Goal: Transaction & Acquisition: Purchase product/service

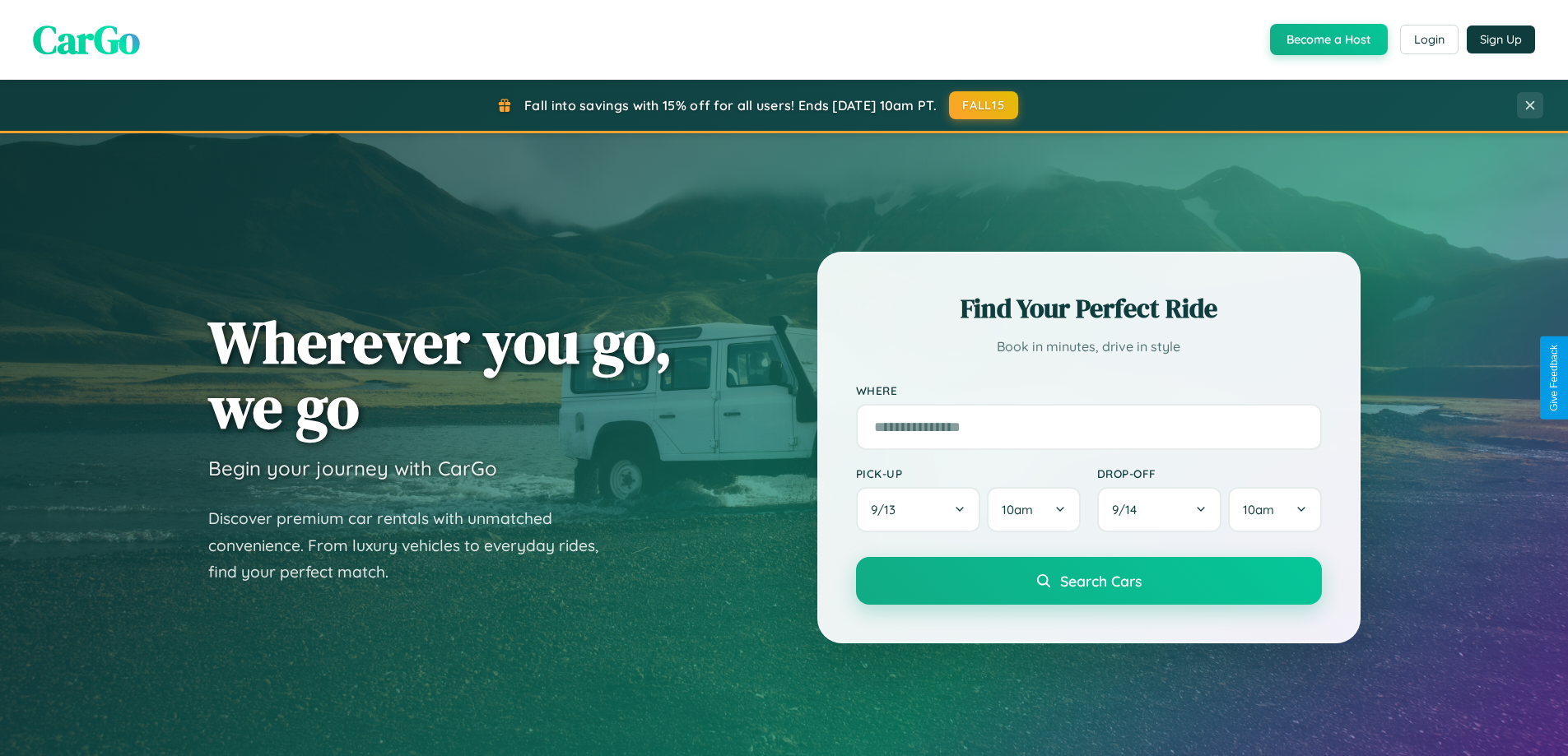
scroll to position [1132, 0]
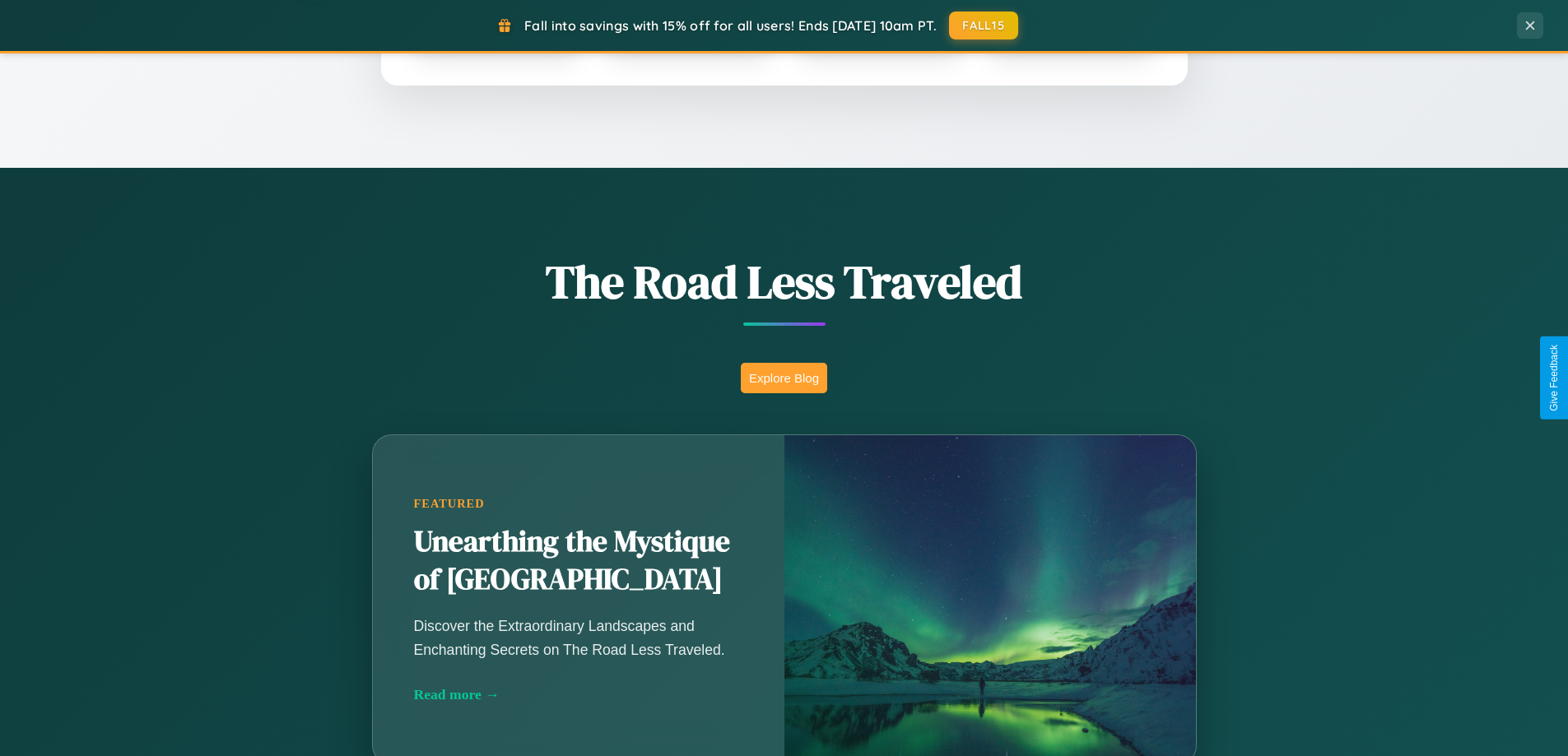
click at [784, 378] on button "Explore Blog" at bounding box center [784, 377] width 87 height 30
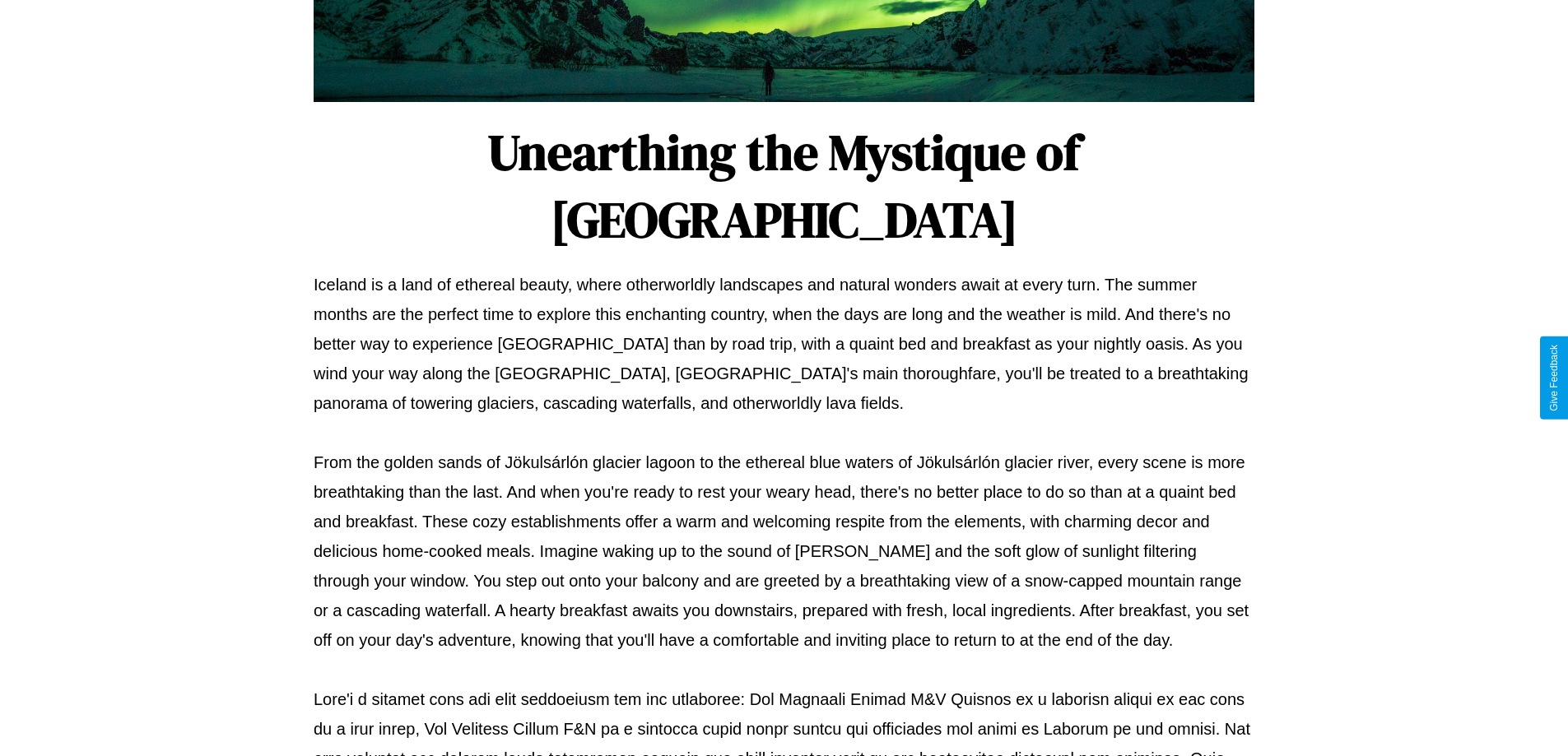
scroll to position [533, 0]
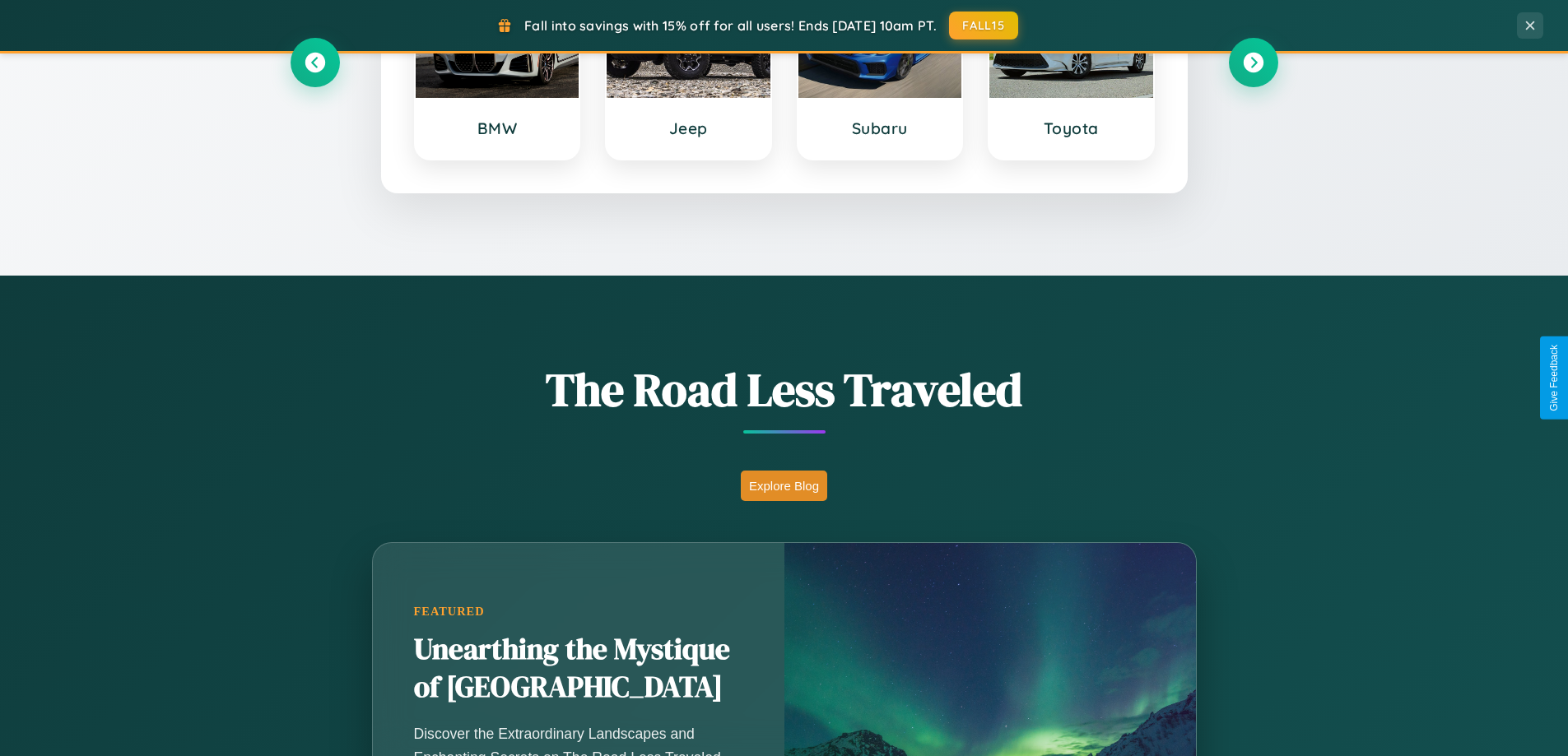
scroll to position [49, 0]
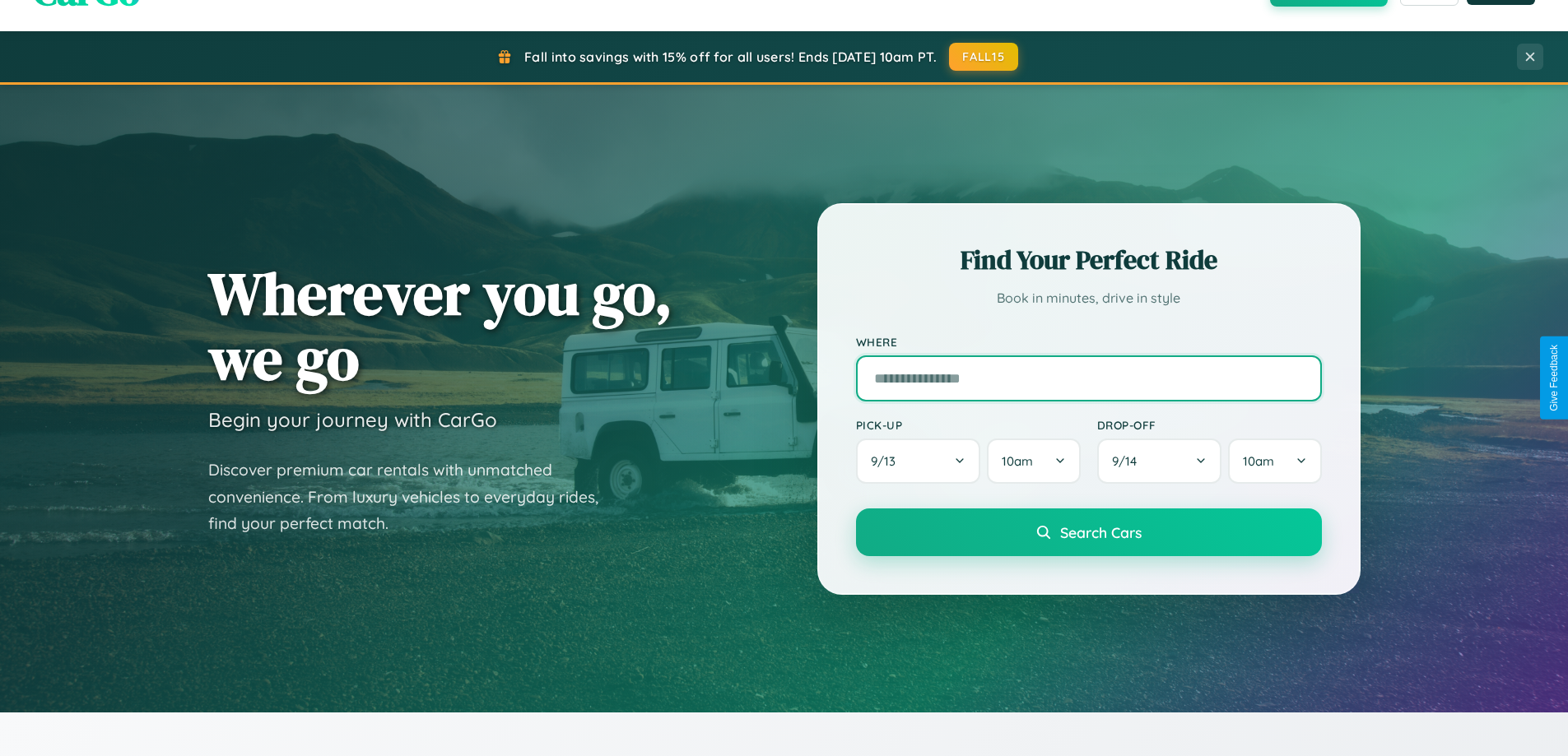
click at [1088, 378] on input "text" at bounding box center [1089, 379] width 466 height 46
type input "*********"
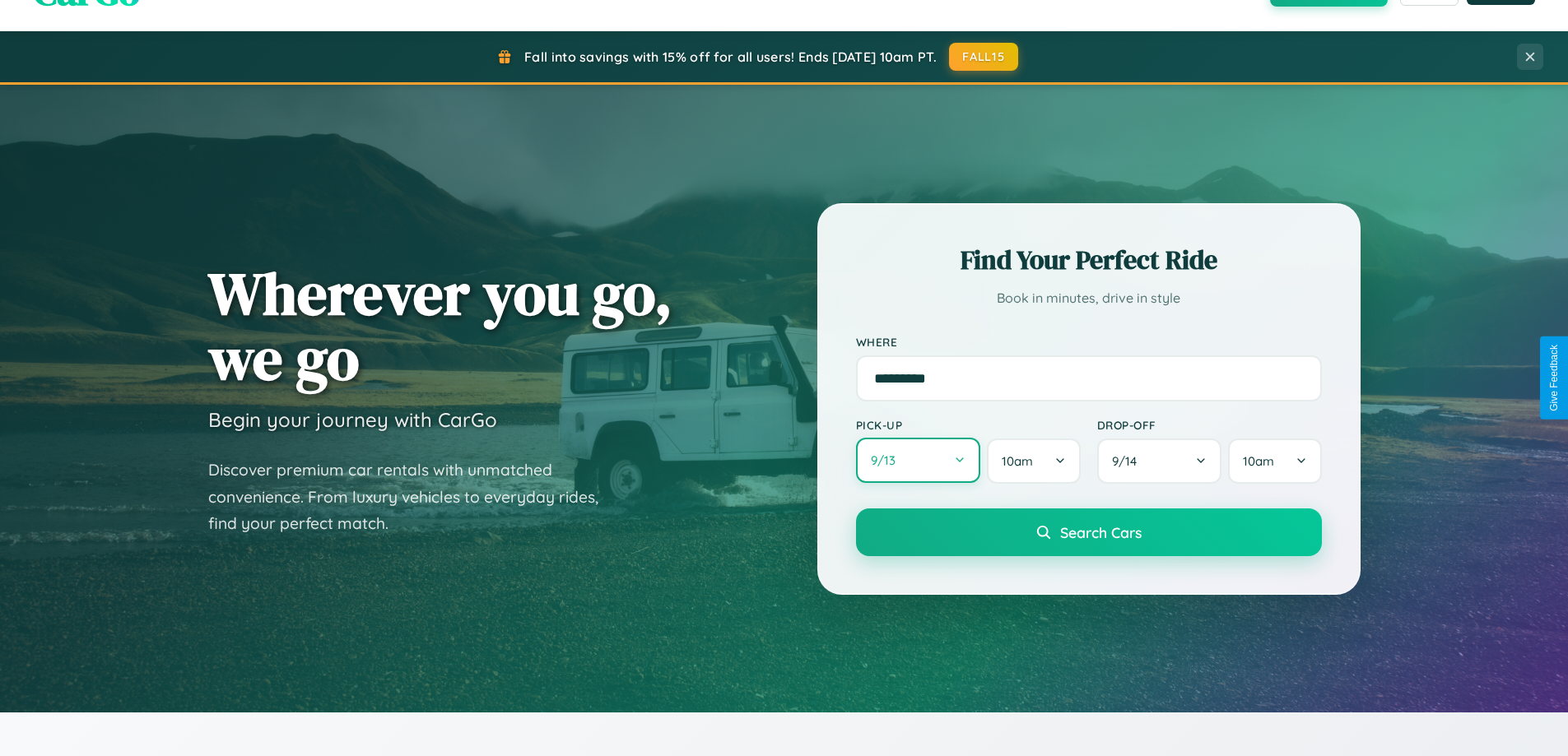
click at [918, 461] on button "9 / 13" at bounding box center [918, 460] width 125 height 46
select select "*"
select select "****"
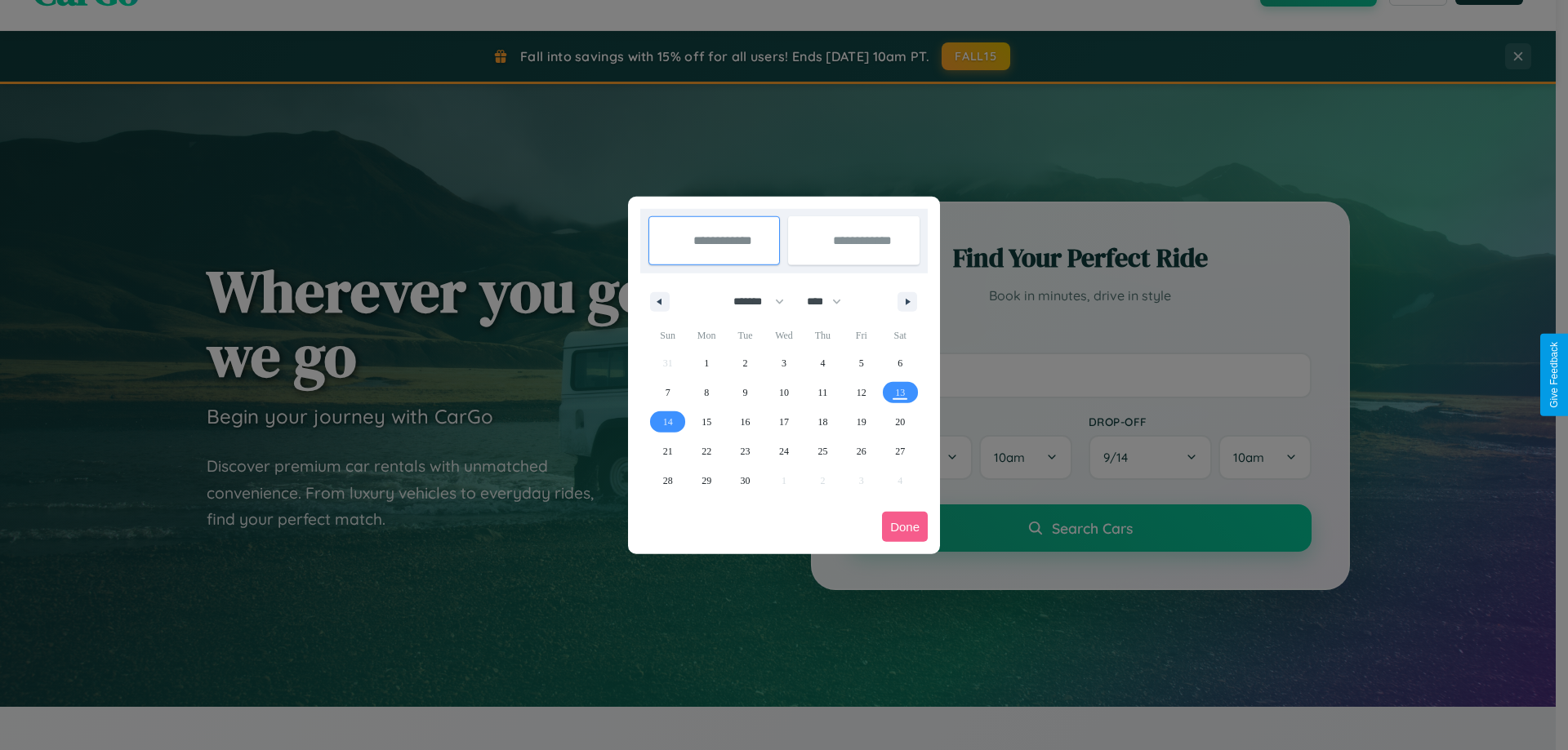
drag, startPoint x: 751, startPoint y: 301, endPoint x: 784, endPoint y: 327, distance: 42.0
click at [751, 301] on select "******* ******** ***** ***** *** **** **** ****** ********* ******* ******** **…" at bounding box center [755, 302] width 69 height 27
select select "*"
drag, startPoint x: 831, startPoint y: 301, endPoint x: 784, endPoint y: 327, distance: 53.7
click at [831, 301] on select "**** **** **** **** **** **** **** **** **** **** **** **** **** **** **** ****…" at bounding box center [823, 302] width 49 height 27
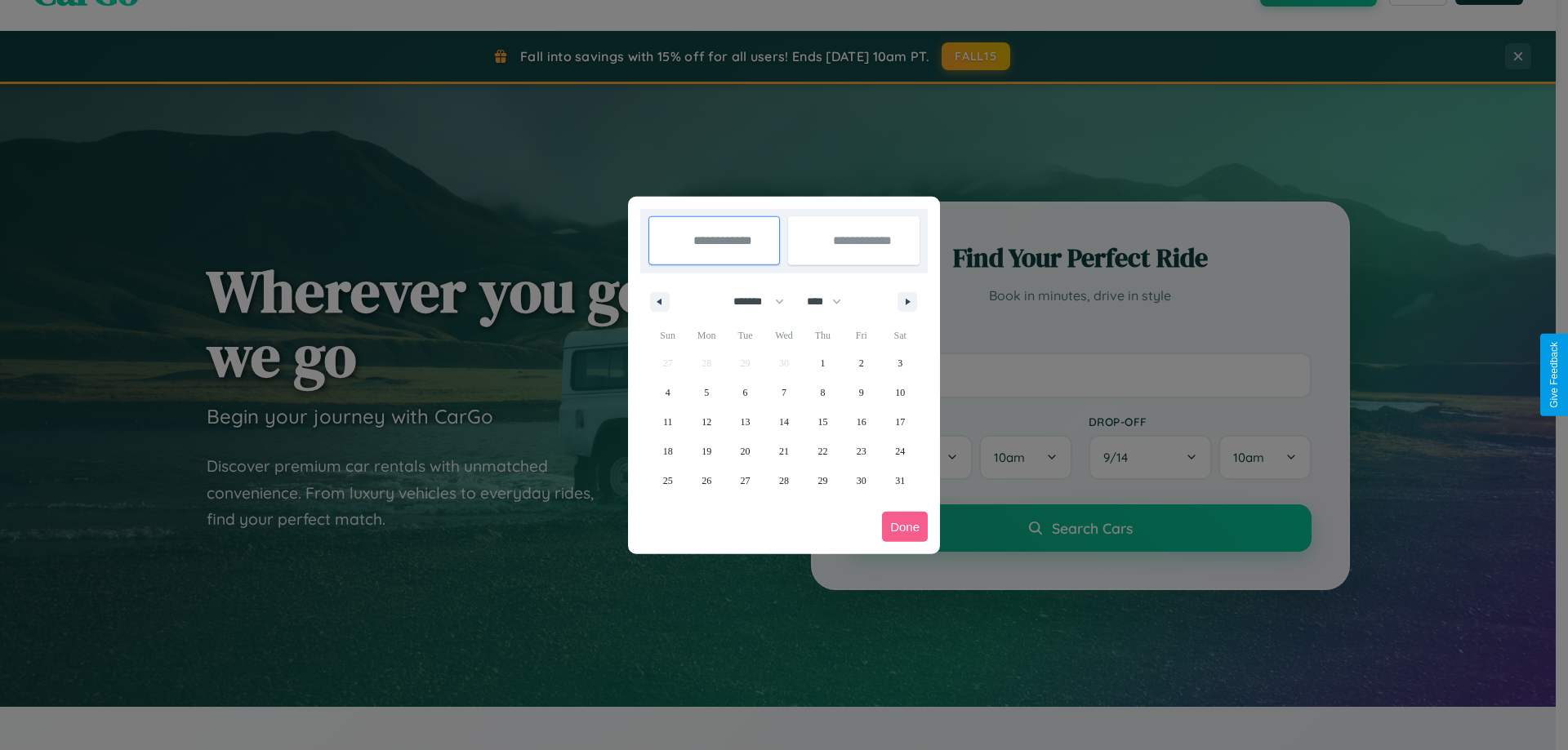
select select "****"
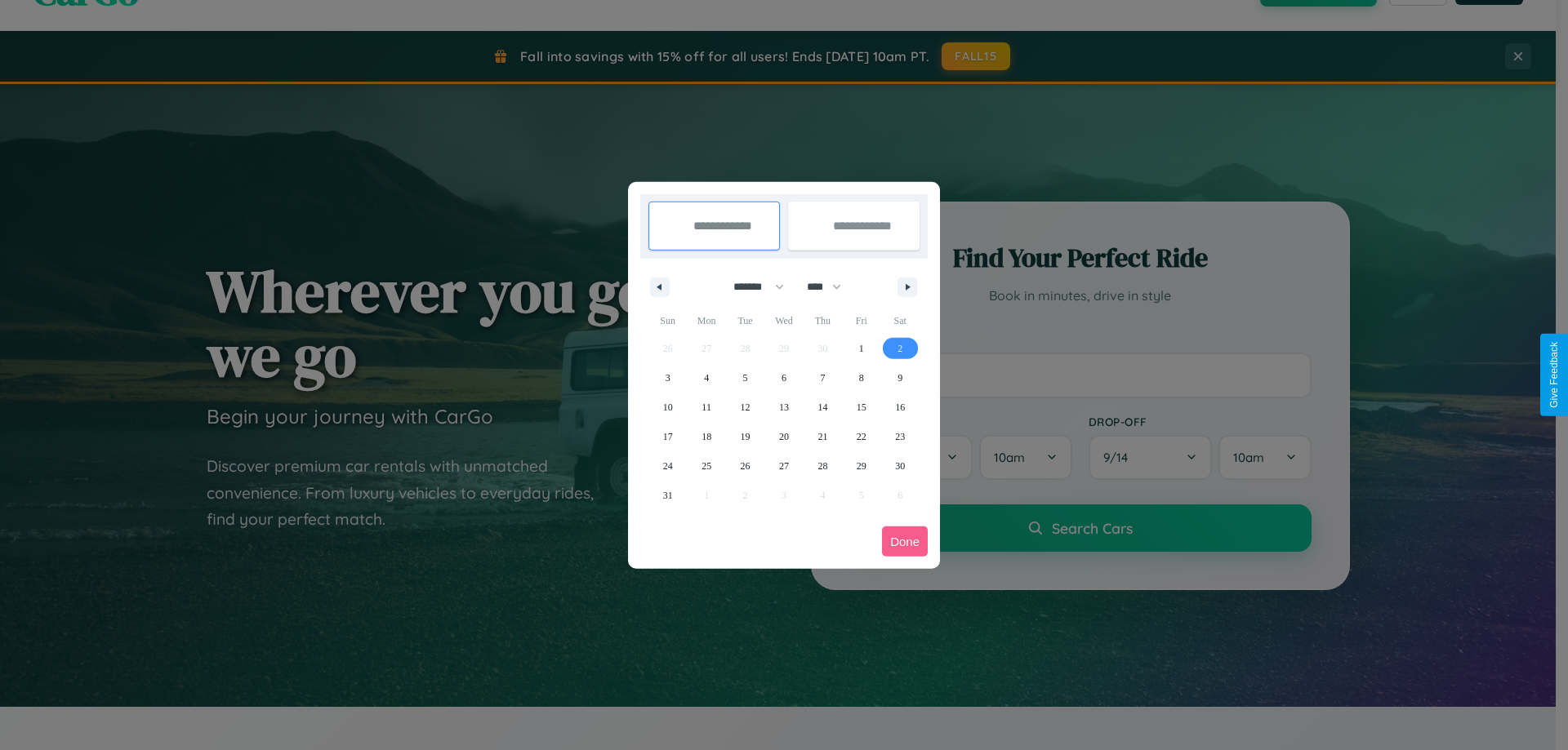
click at [900, 348] on span "2" at bounding box center [900, 349] width 5 height 29
type input "**********"
click at [745, 378] on span "5" at bounding box center [746, 378] width 5 height 29
type input "**********"
click at [905, 541] on button "Done" at bounding box center [906, 541] width 46 height 30
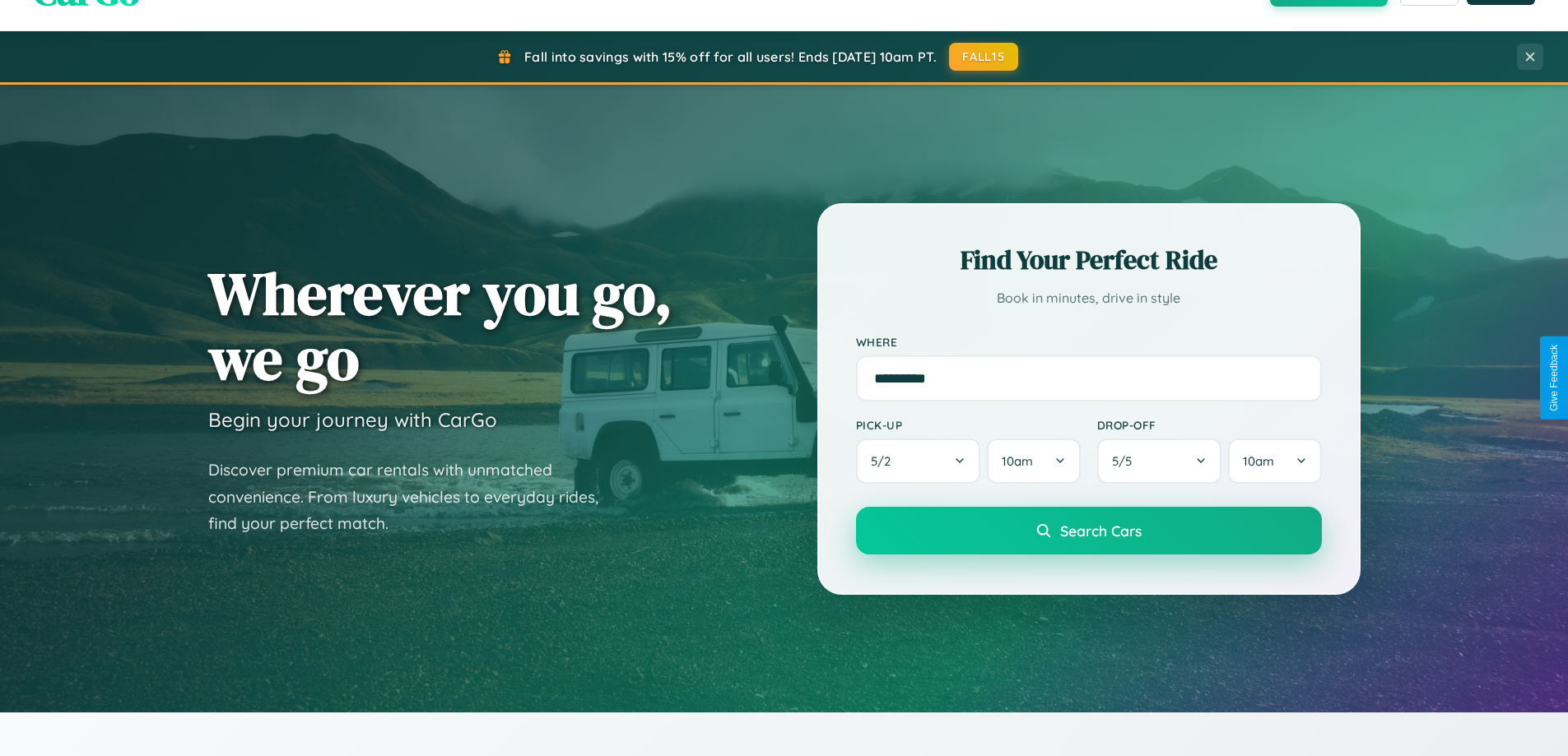
click at [1088, 531] on span "Search Cars" at bounding box center [1101, 530] width 82 height 18
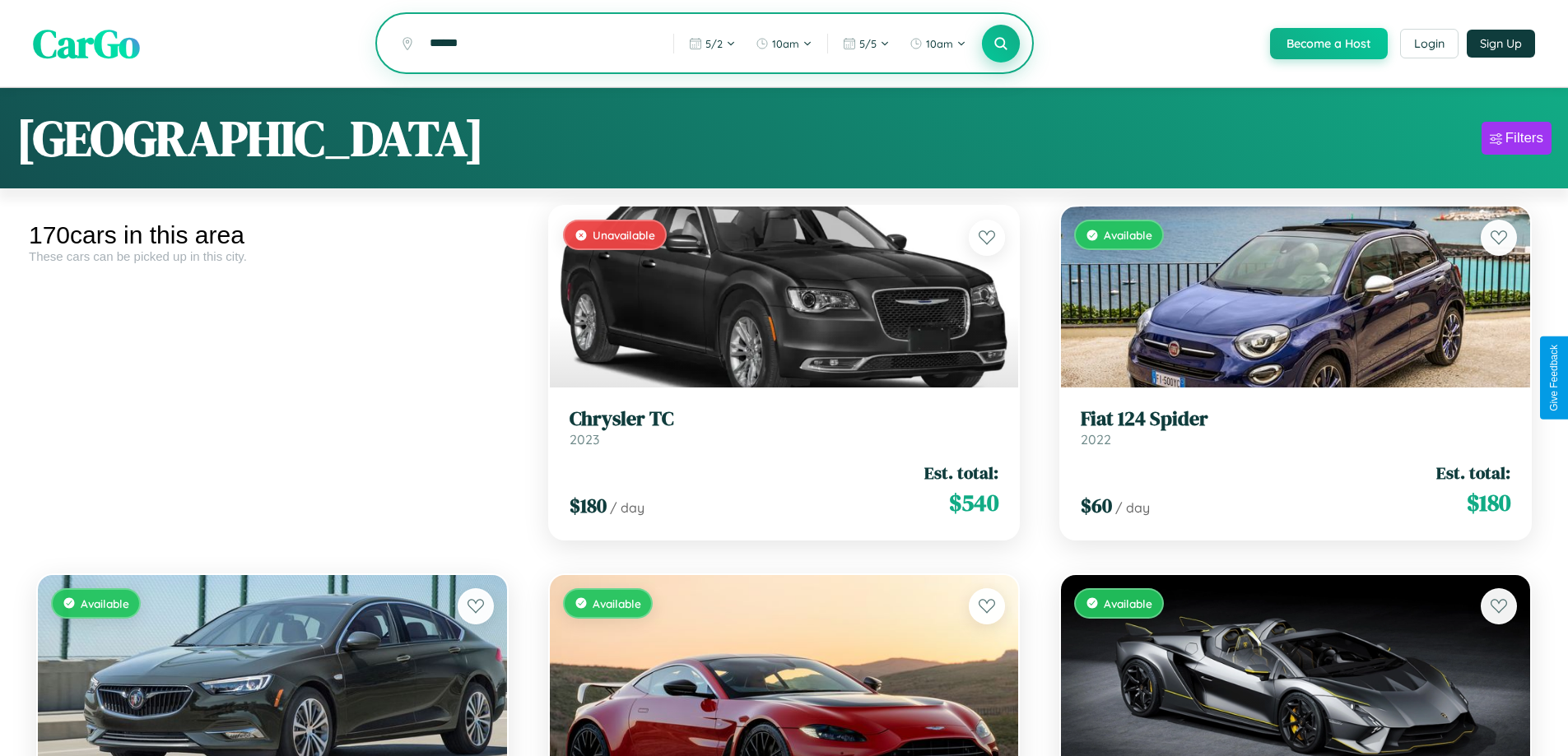
click at [1000, 45] on icon at bounding box center [1001, 43] width 15 height 15
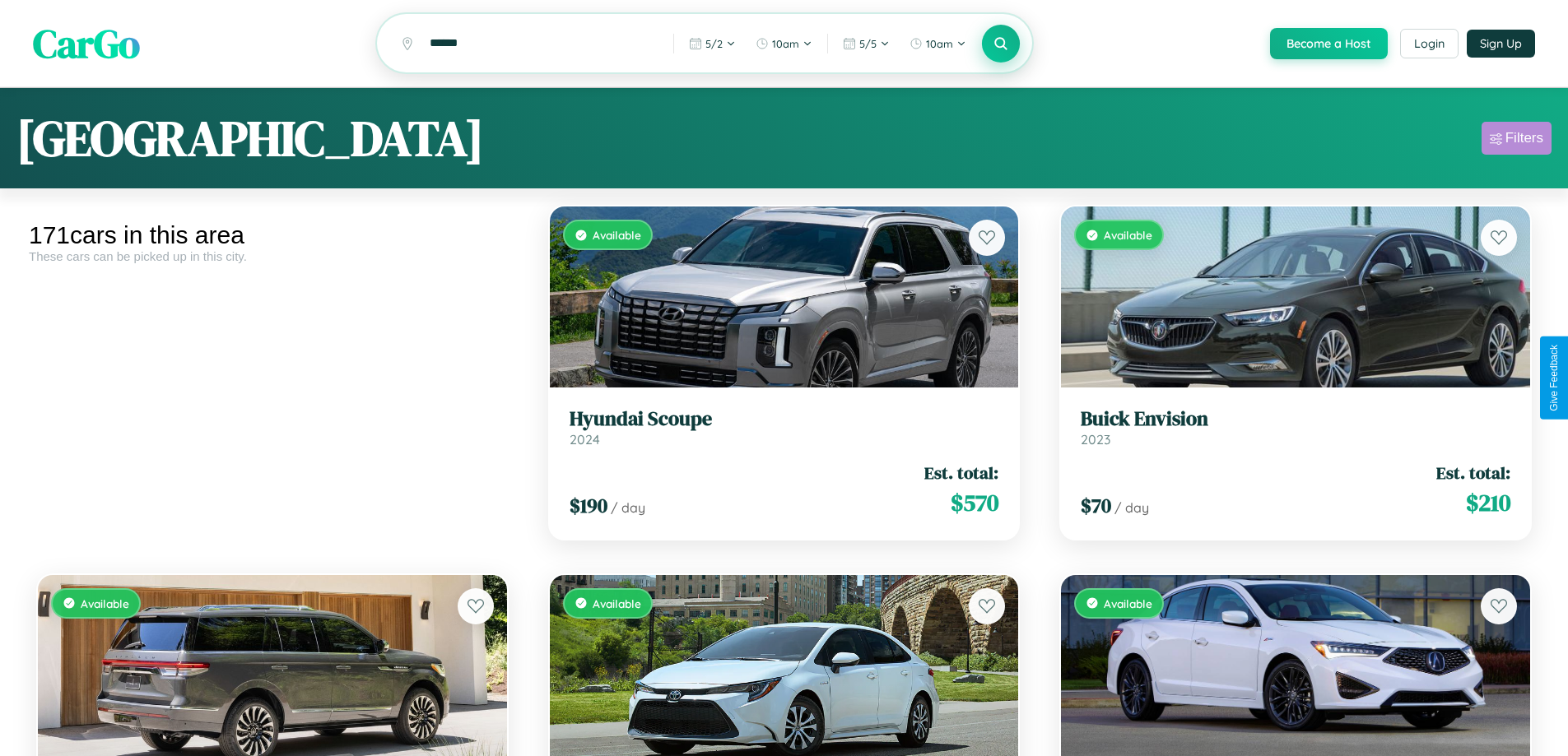
click at [1516, 141] on div "Filters" at bounding box center [1524, 137] width 38 height 16
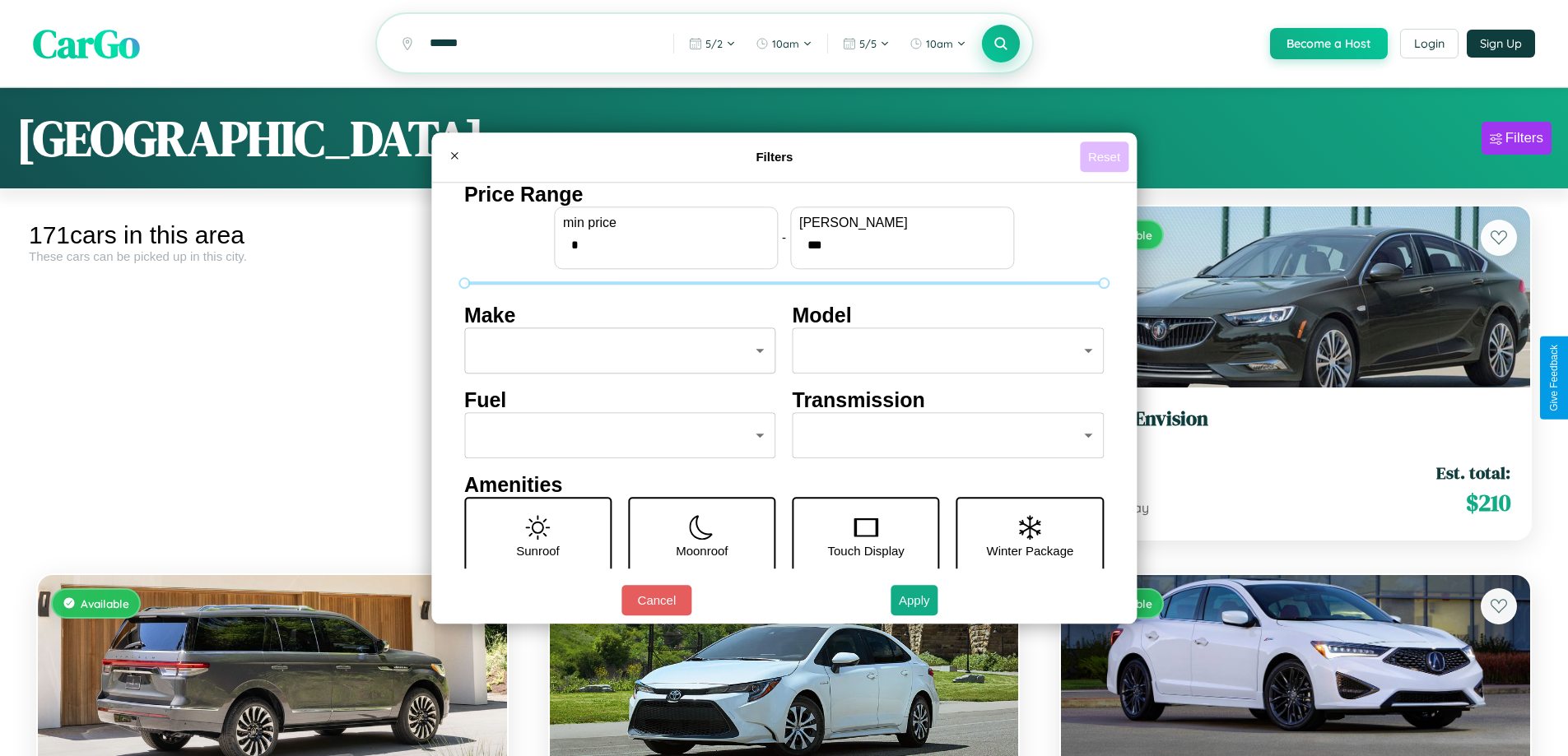
click at [1106, 156] on button "Reset" at bounding box center [1104, 156] width 49 height 30
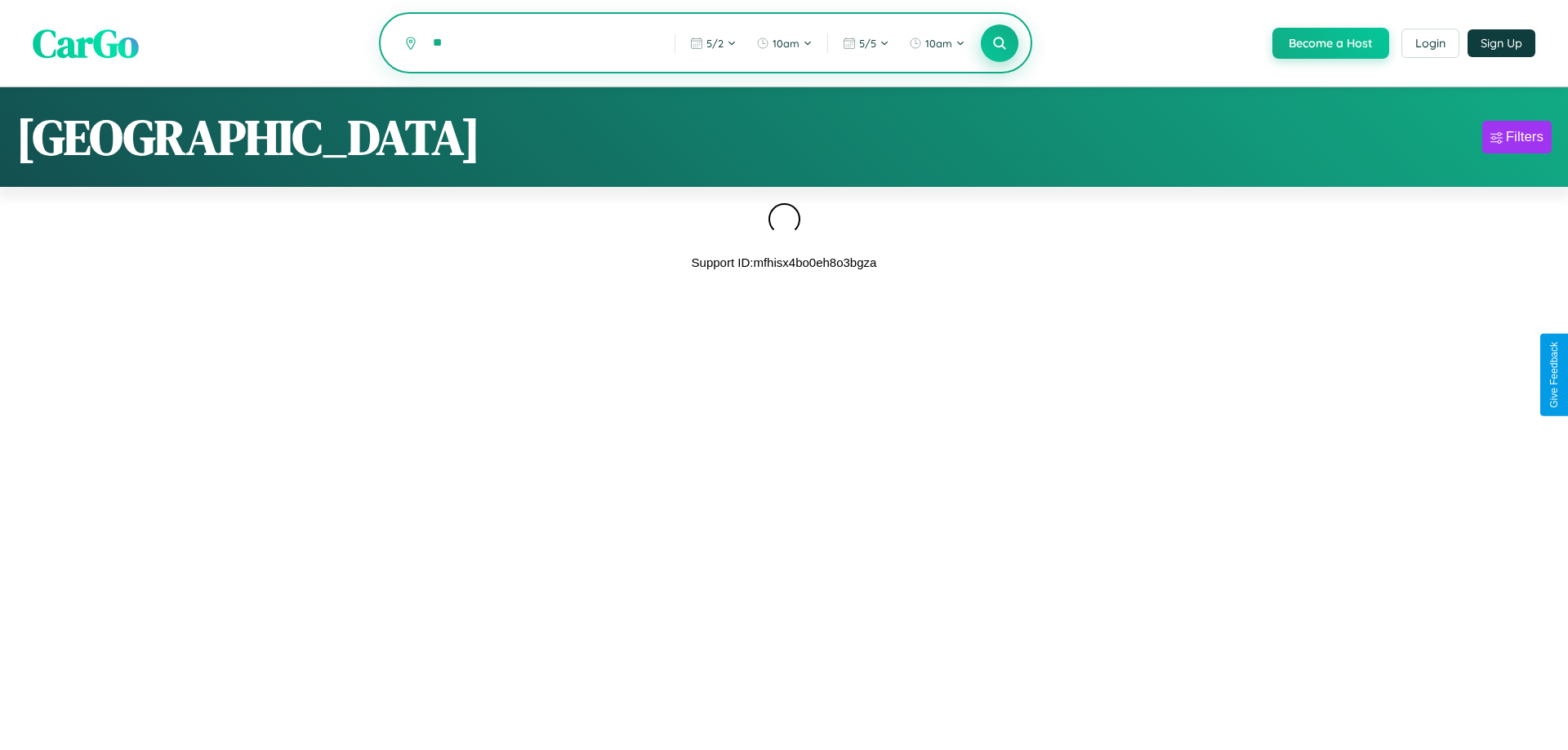
type input "*"
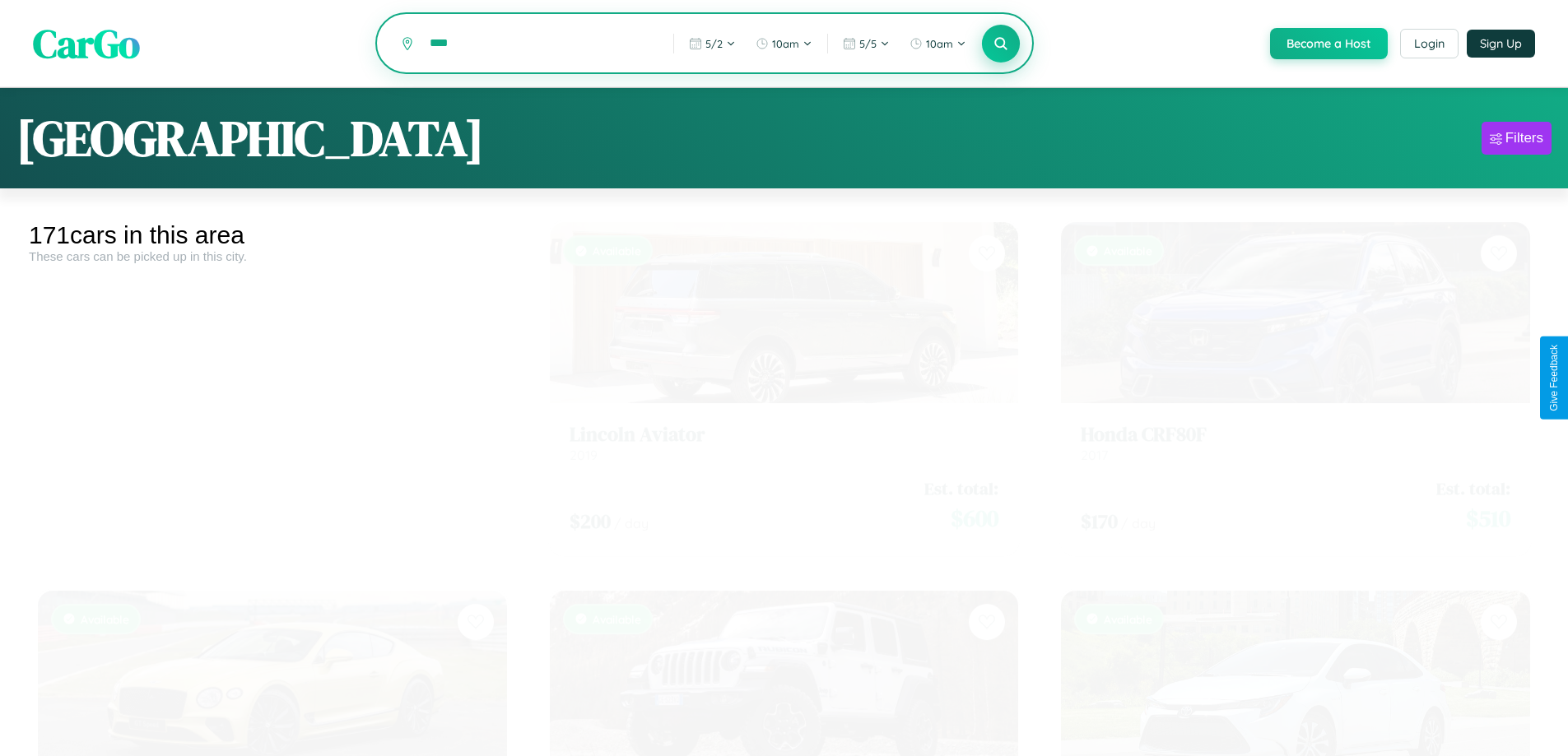
type input "****"
click at [1000, 45] on icon at bounding box center [1001, 43] width 15 height 15
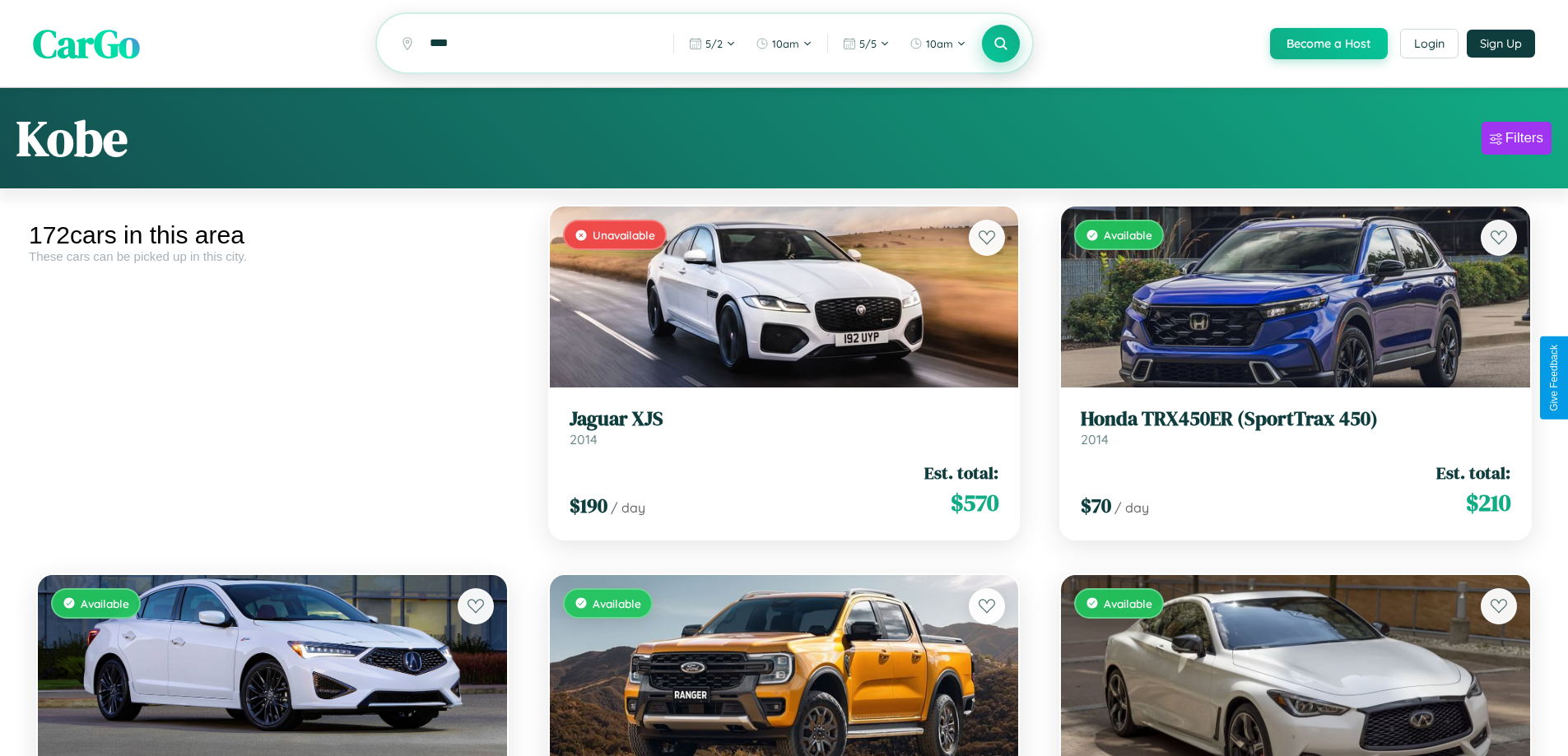
scroll to position [7602, 0]
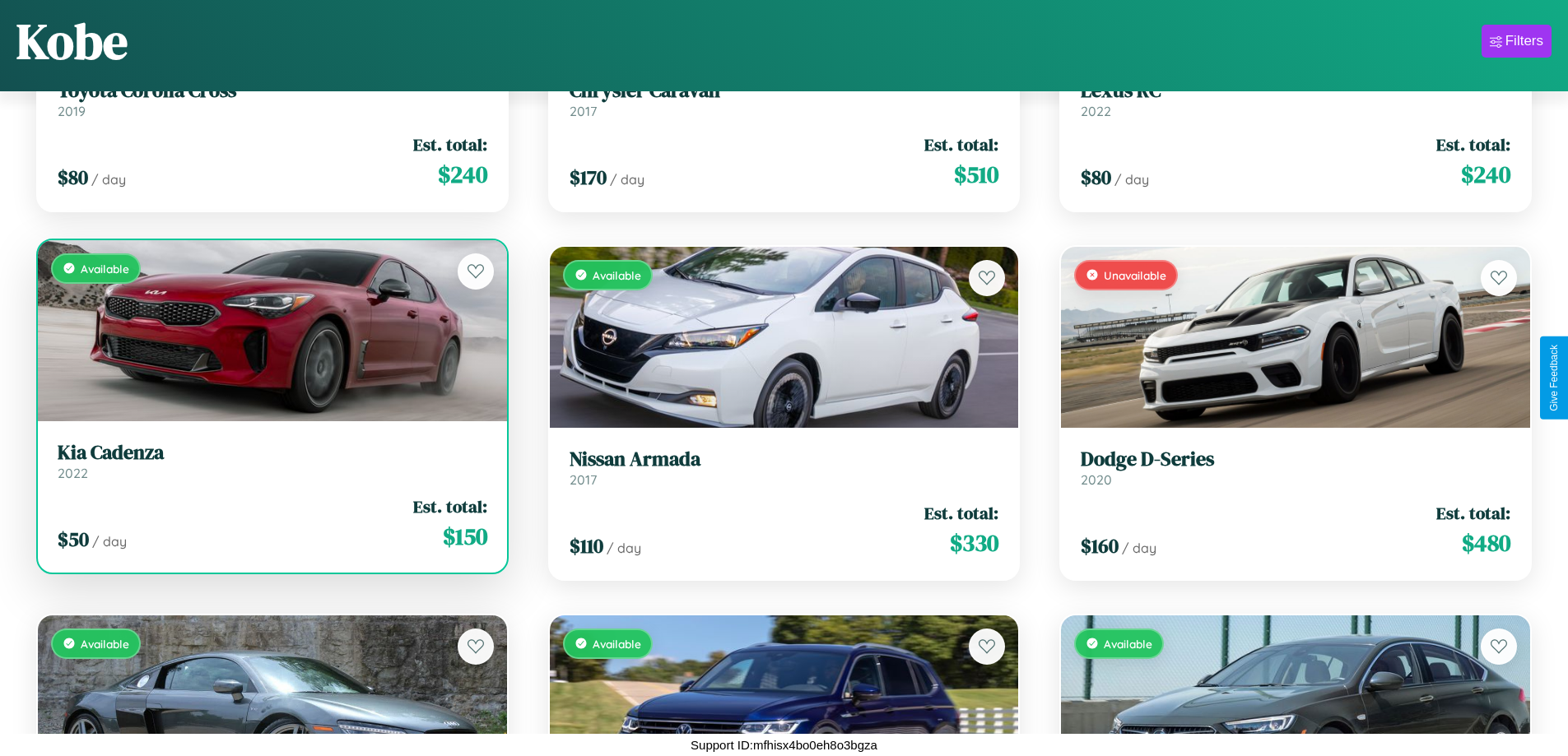
click at [270, 467] on link "Kia Cadenza 2022" at bounding box center [272, 460] width 430 height 40
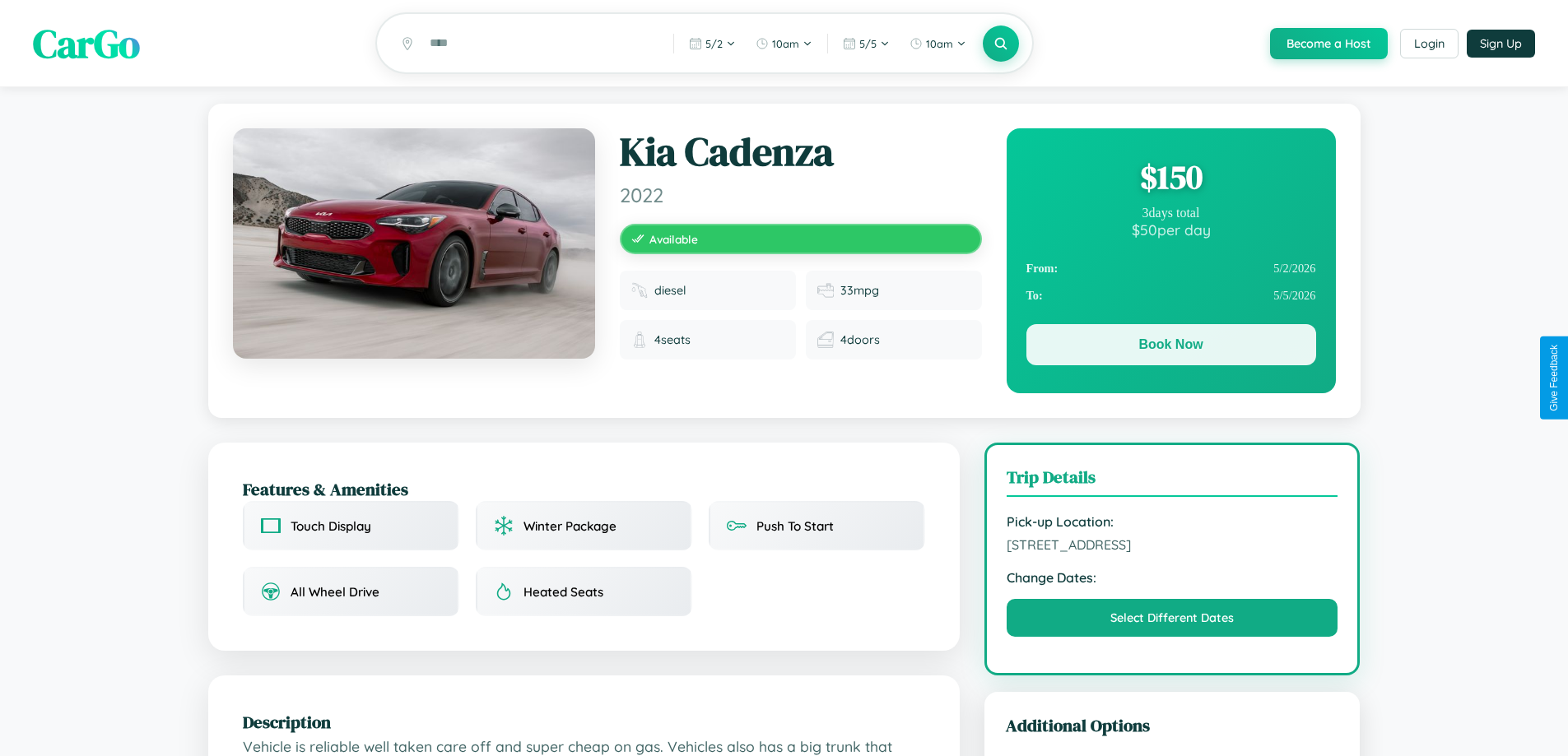
click at [1170, 349] on button "Book Now" at bounding box center [1171, 344] width 290 height 41
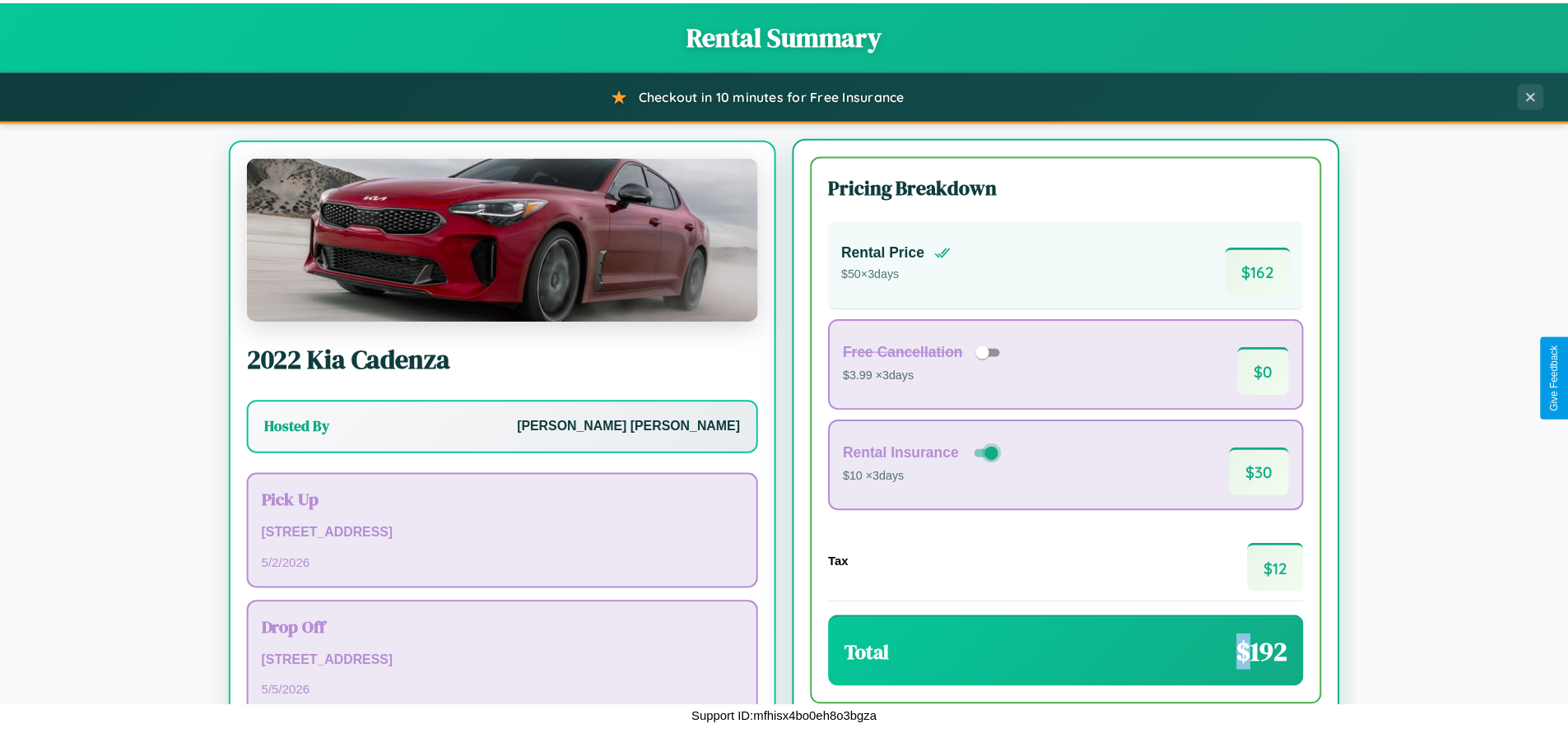
scroll to position [76, 0]
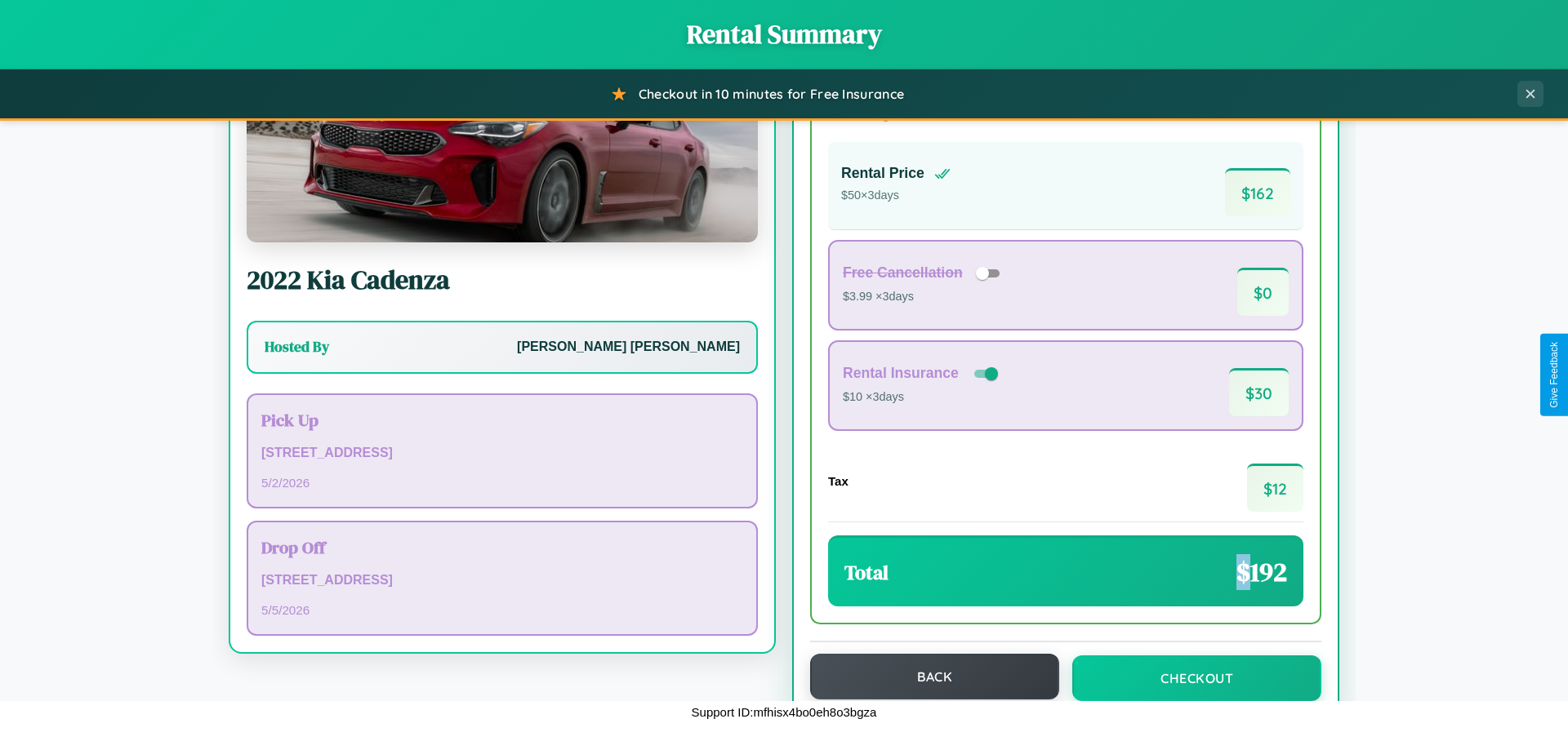
click at [927, 678] on button "Back" at bounding box center [934, 677] width 249 height 46
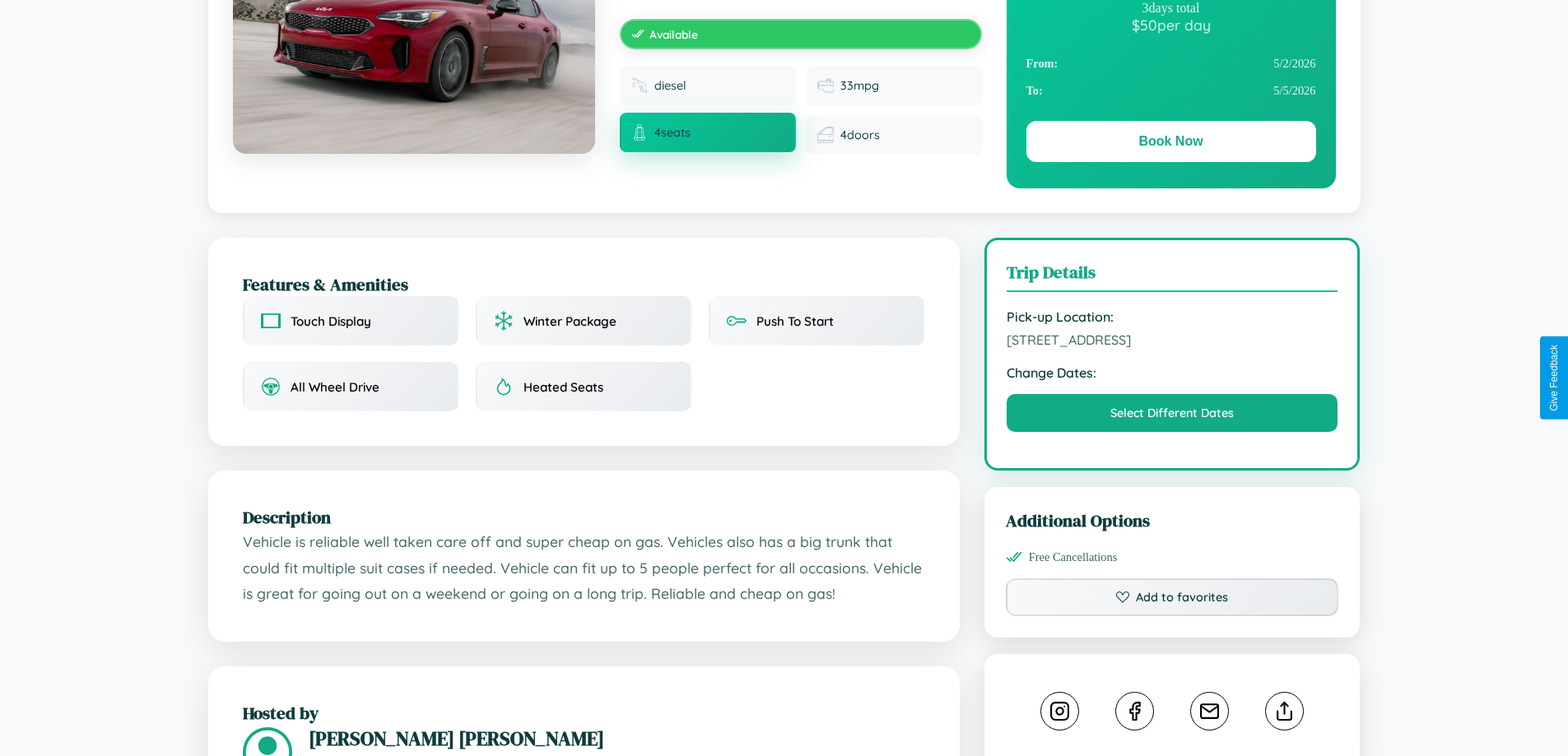
scroll to position [540, 0]
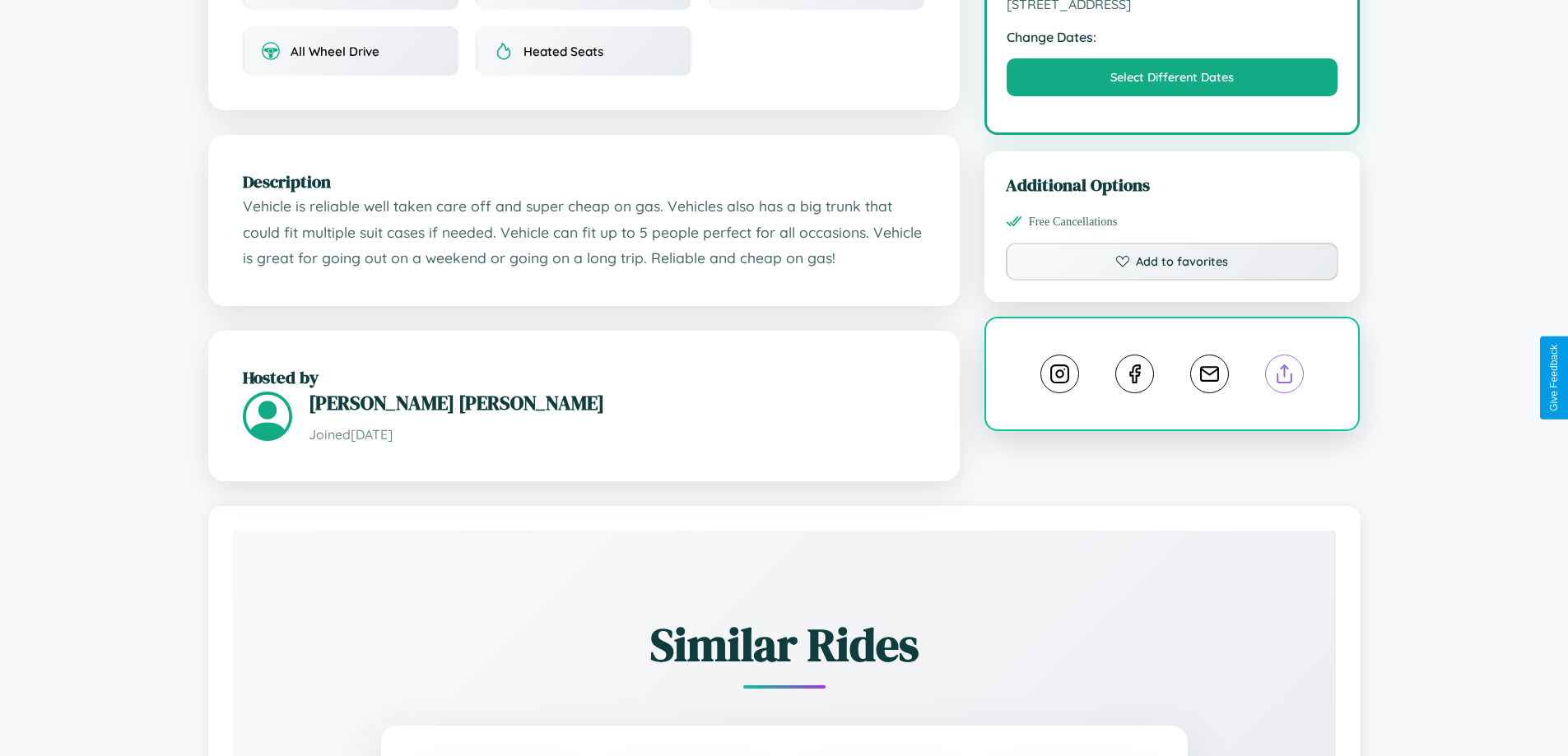
click at [1284, 377] on line at bounding box center [1284, 370] width 0 height 11
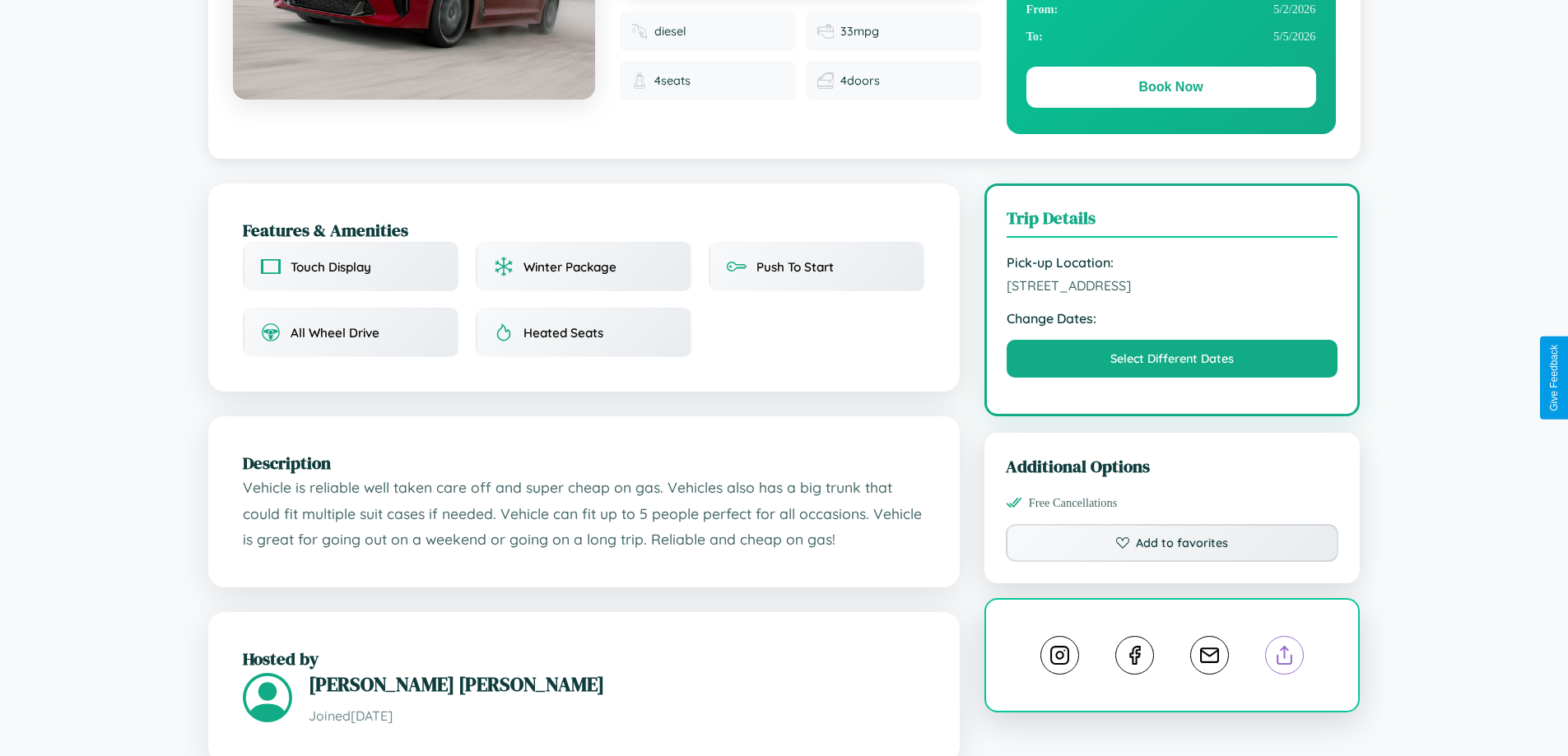
scroll to position [169, 0]
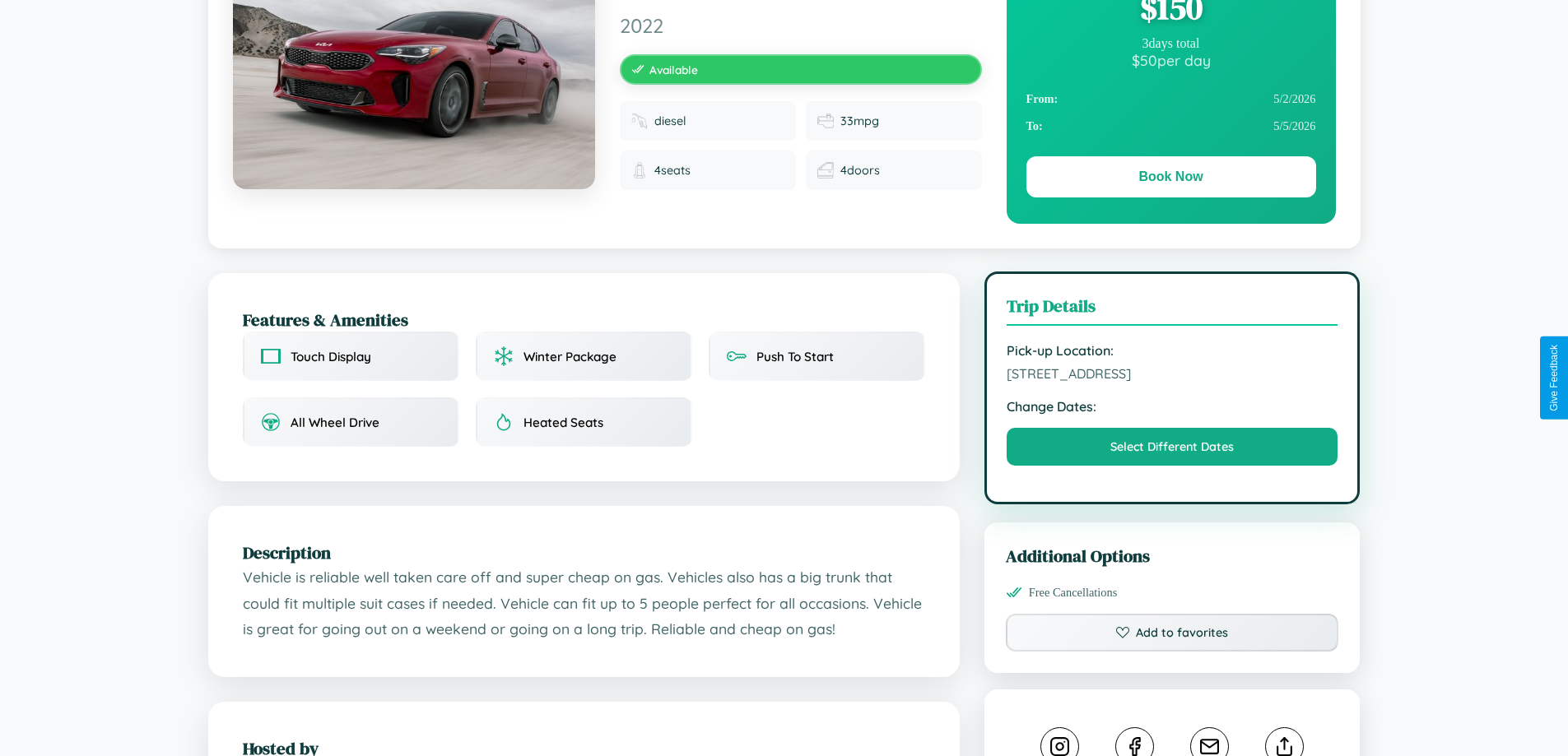
click at [1172, 376] on span "4121 Sunset Boulevard Kobe 72891 Japan" at bounding box center [1173, 373] width 332 height 16
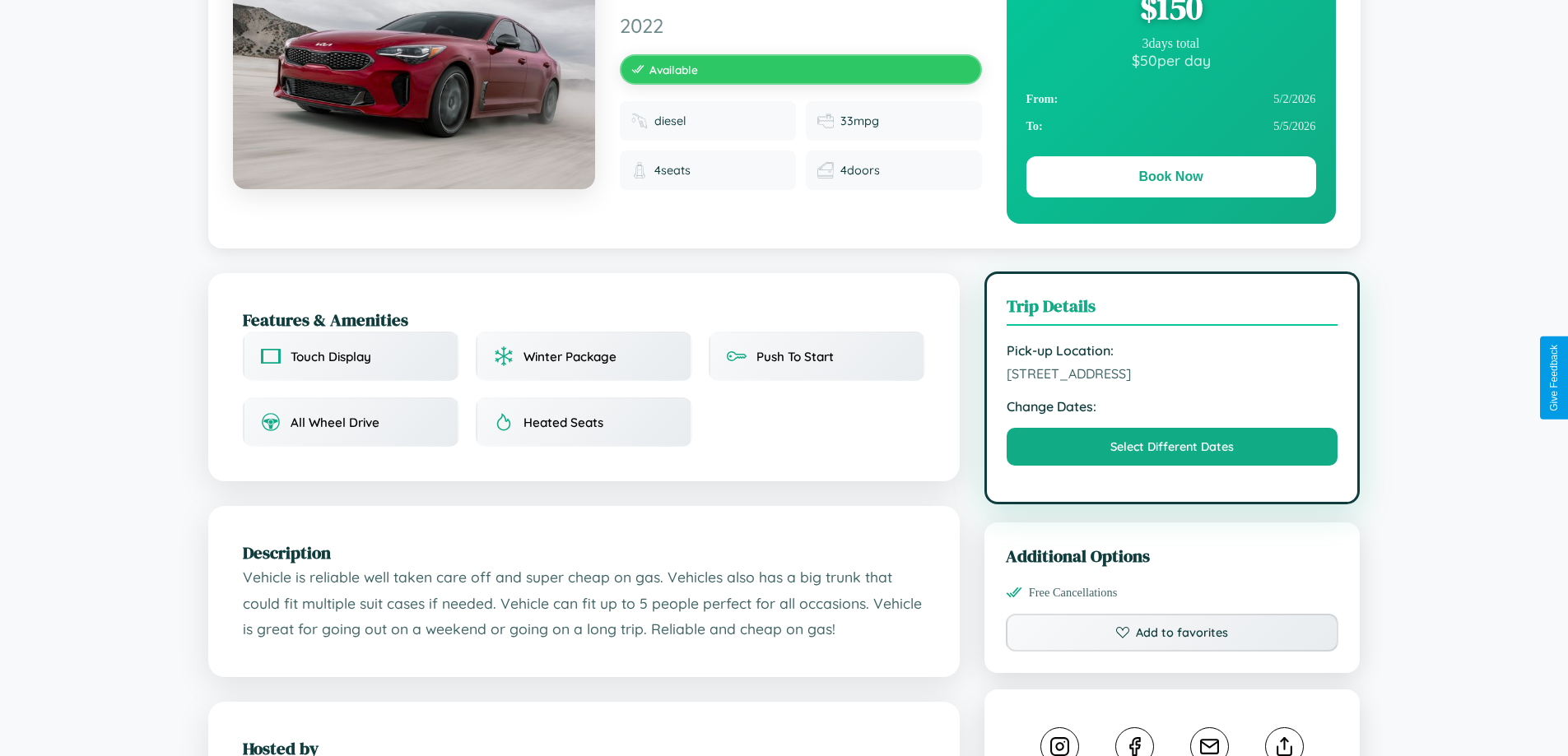
click at [1172, 376] on span "4121 Sunset Boulevard Kobe 72891 Japan" at bounding box center [1173, 373] width 332 height 16
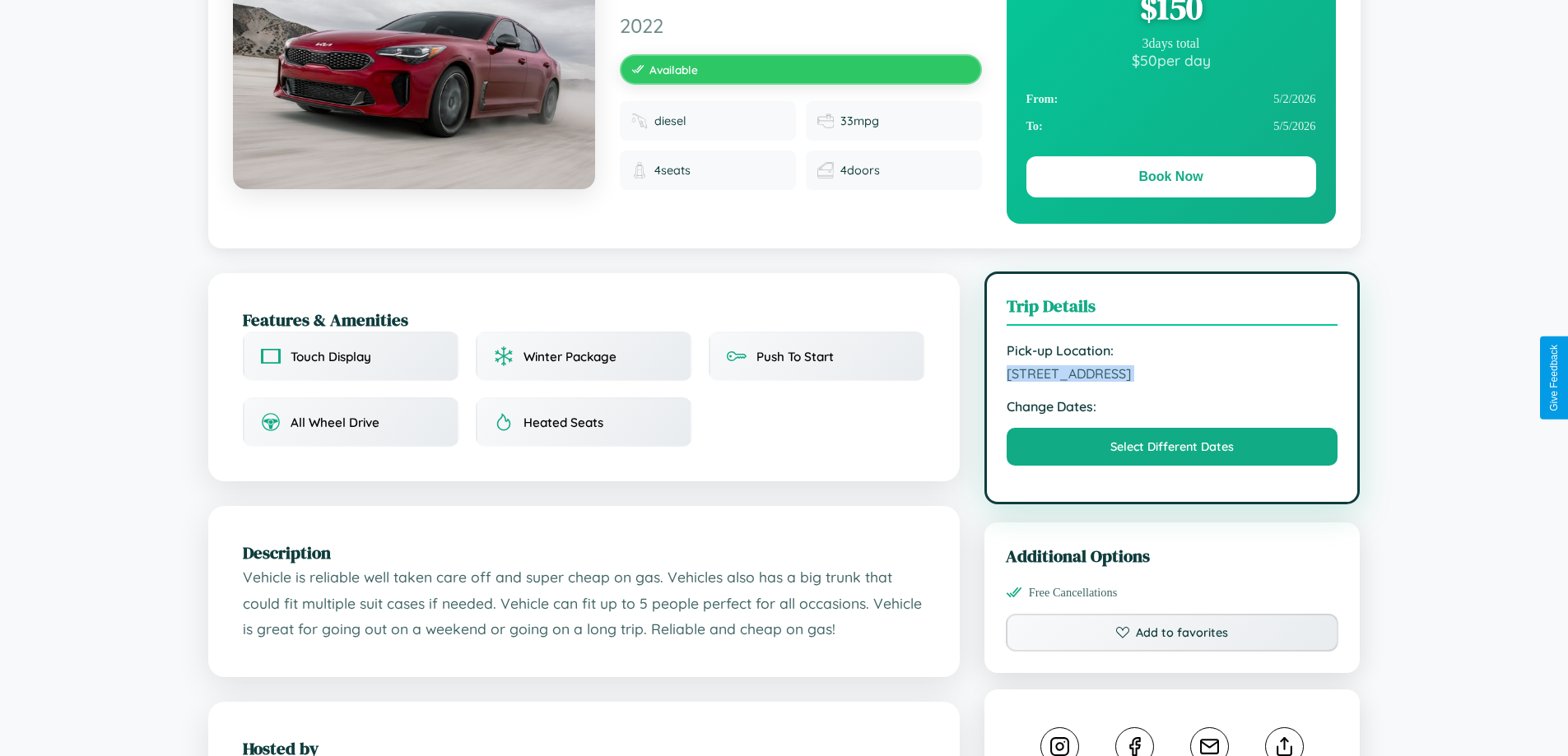
click at [1172, 376] on span "4121 Sunset Boulevard Kobe 72891 Japan" at bounding box center [1173, 373] width 332 height 16
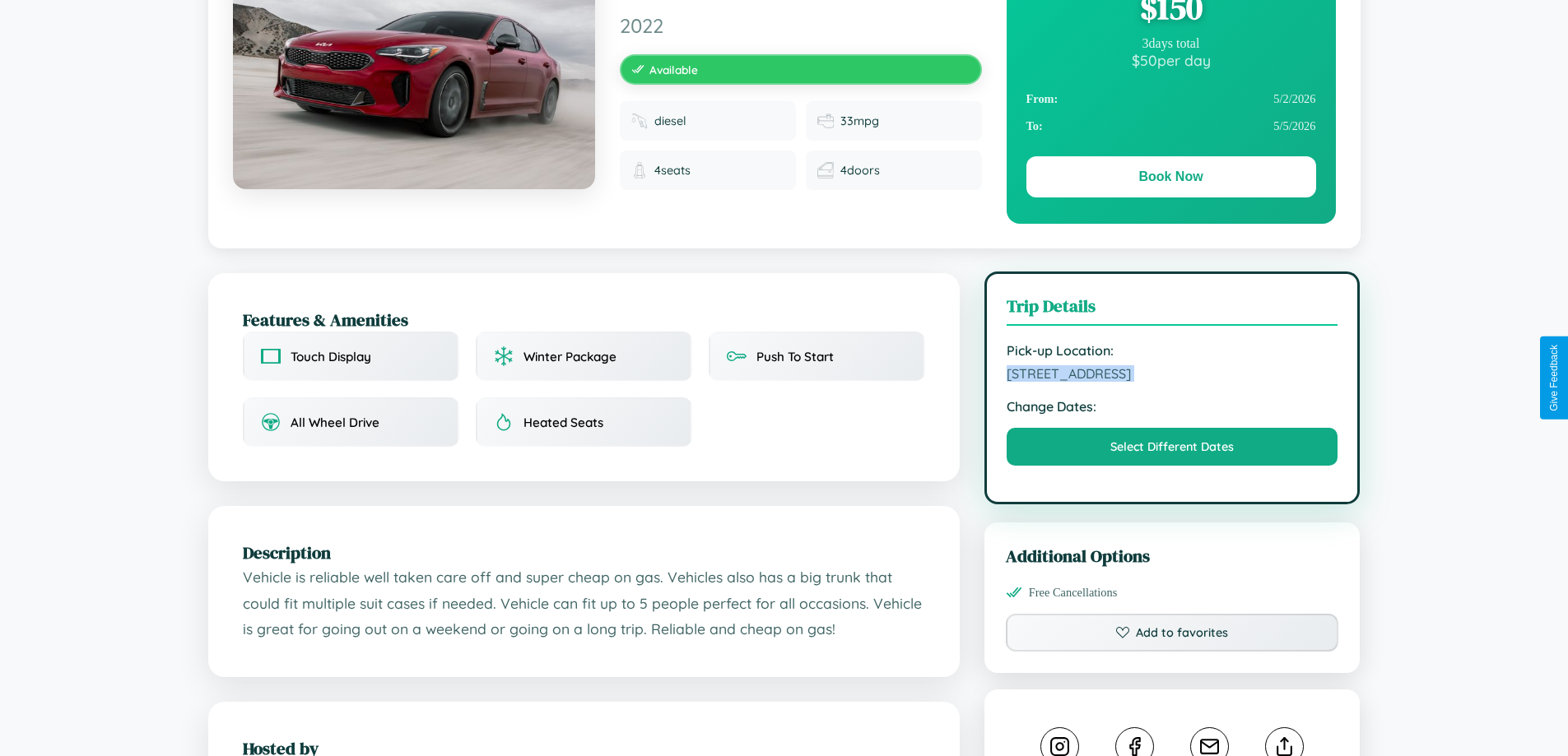
click at [1172, 376] on span "4121 Sunset Boulevard Kobe 72891 Japan" at bounding box center [1173, 373] width 332 height 16
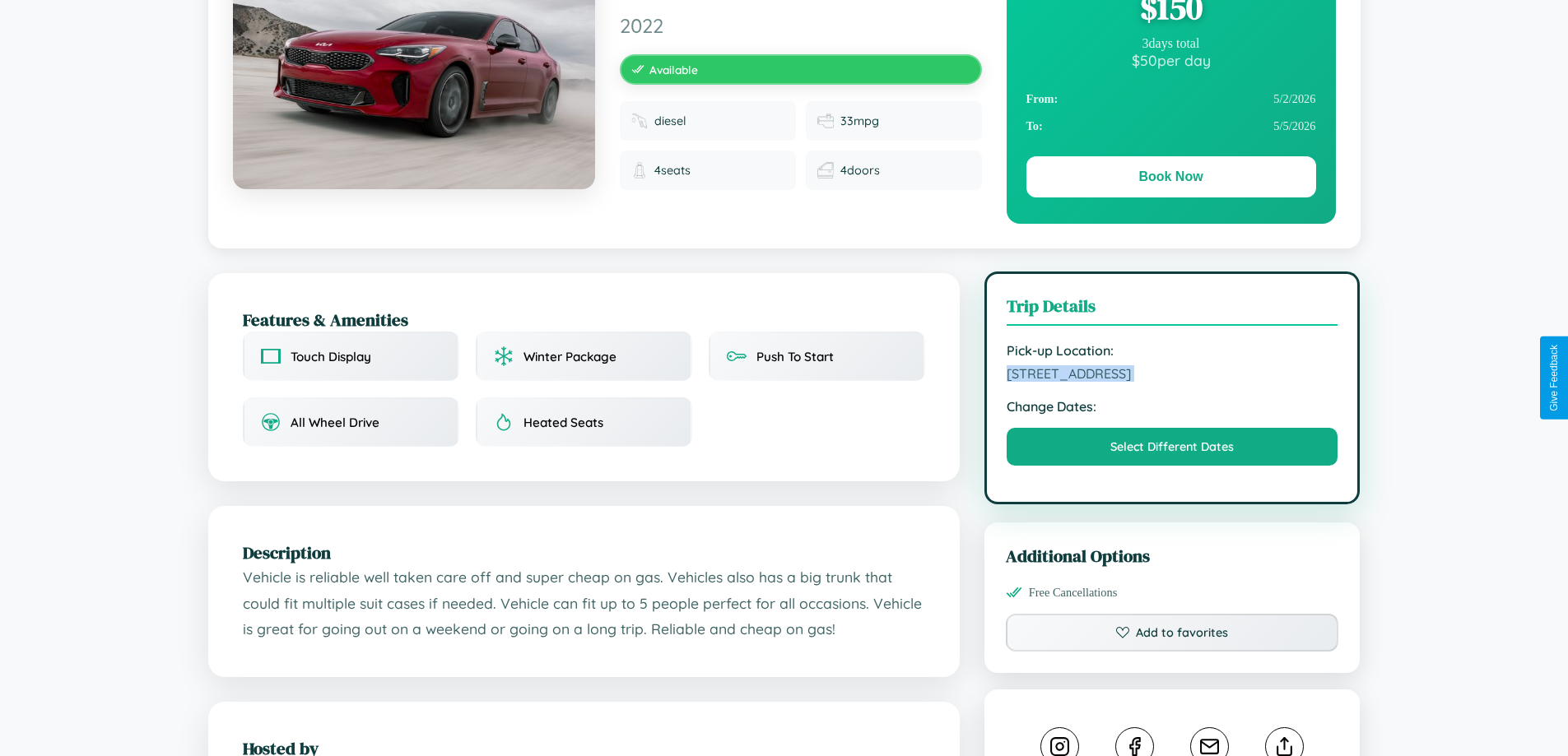
click at [1172, 376] on span "4121 Sunset Boulevard Kobe 72891 Japan" at bounding box center [1173, 373] width 332 height 16
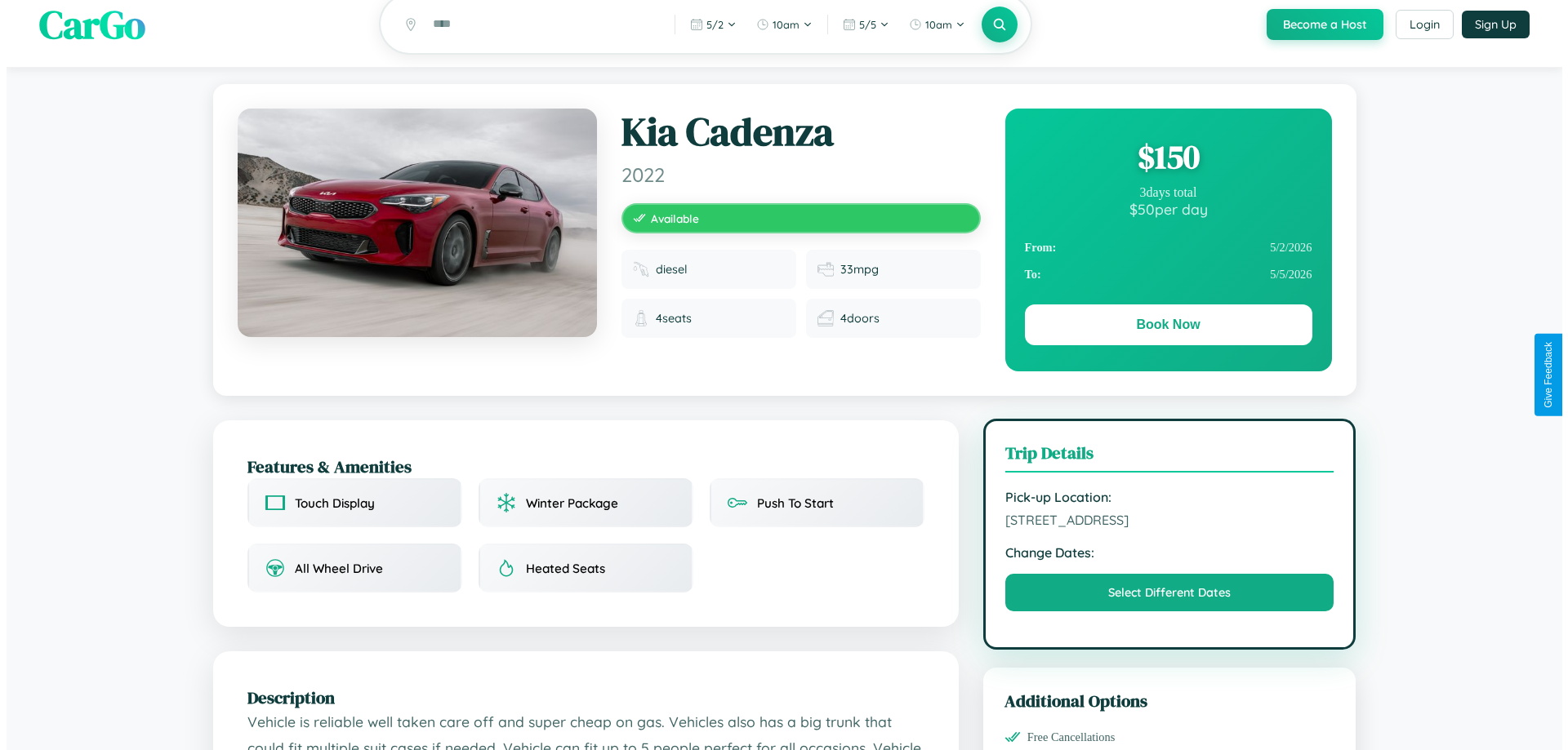
scroll to position [0, 0]
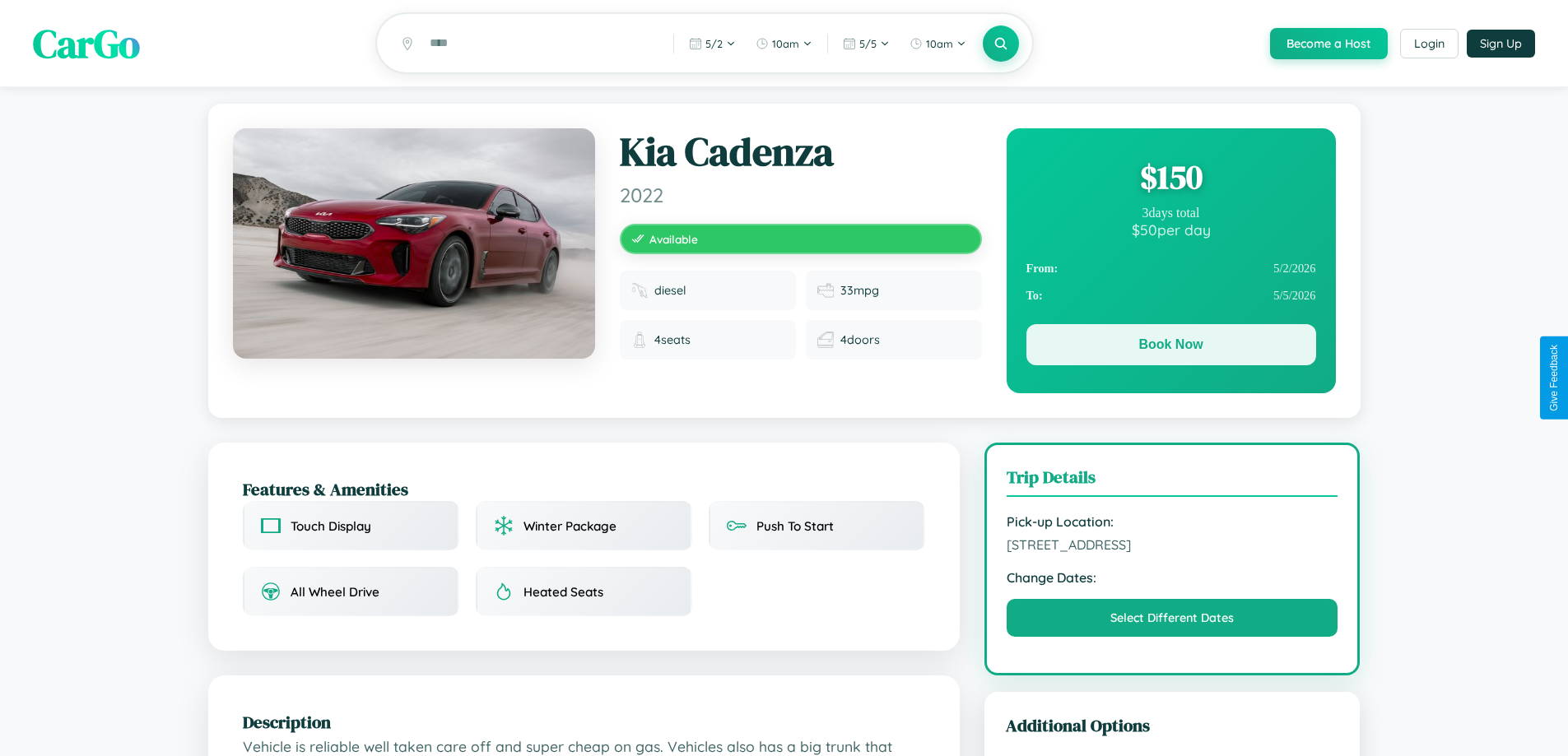
click at [1170, 347] on button "Book Now" at bounding box center [1171, 344] width 290 height 41
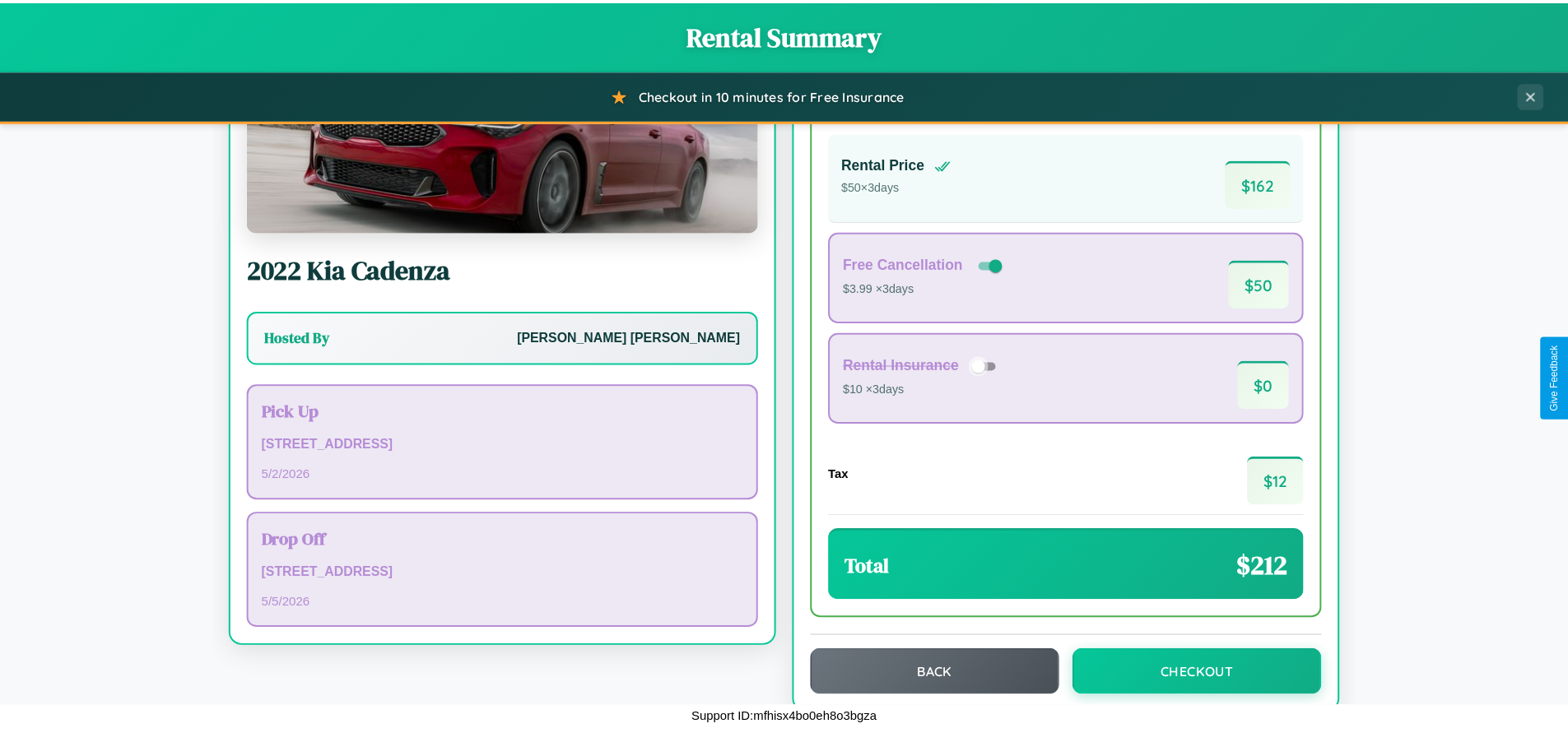
scroll to position [113, 0]
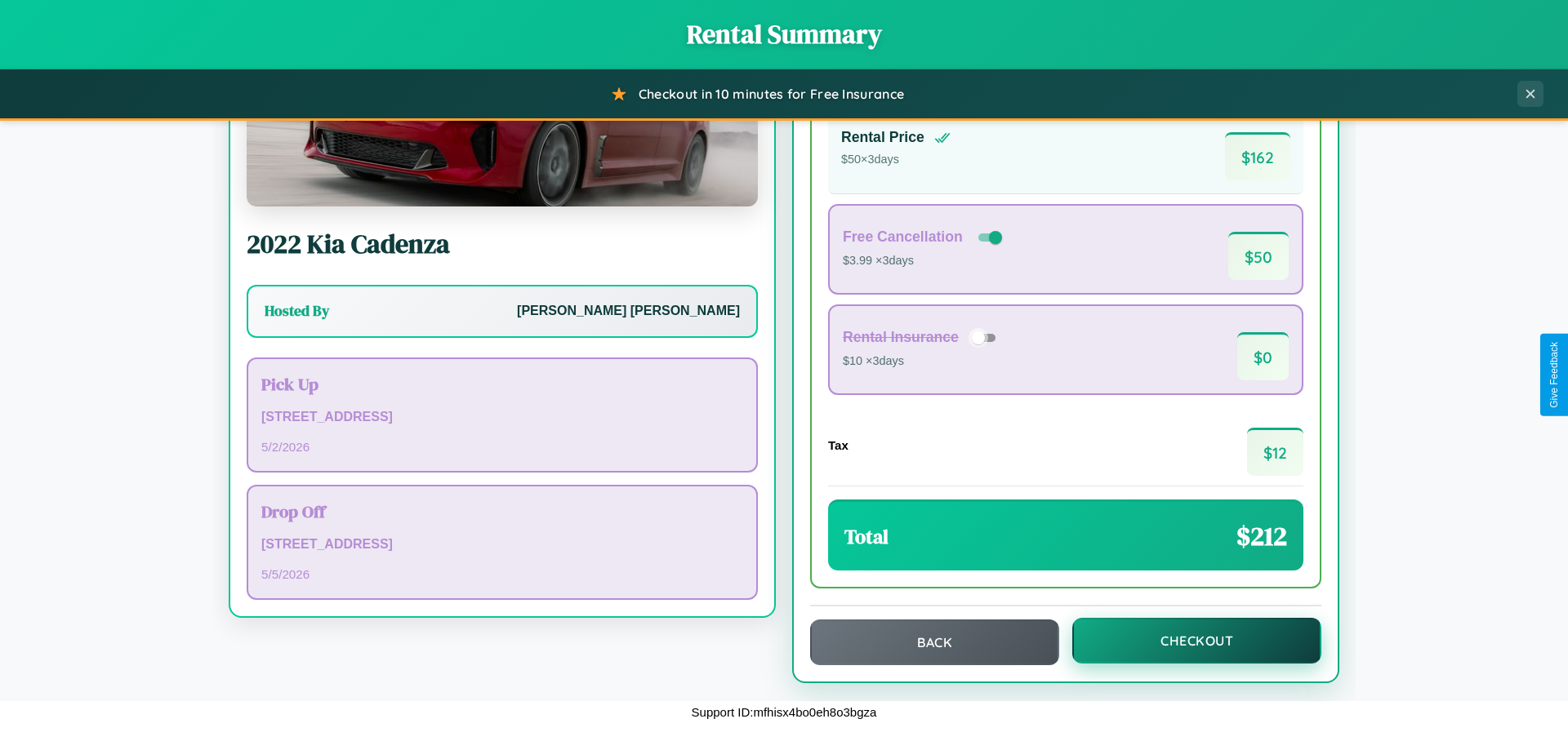
click at [1186, 641] on button "Checkout" at bounding box center [1197, 641] width 249 height 46
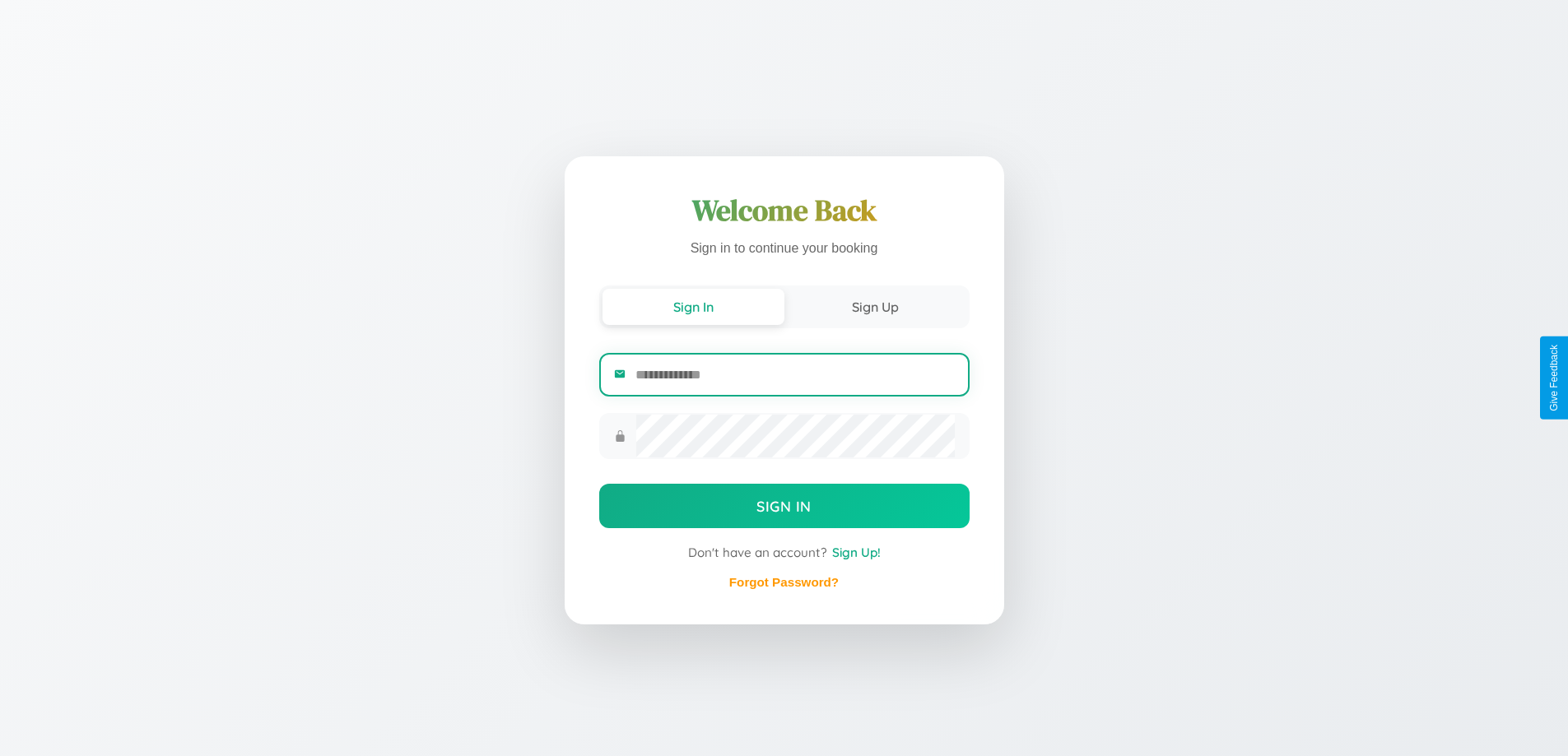
click at [794, 377] on input "email" at bounding box center [795, 375] width 319 height 40
type input "**********"
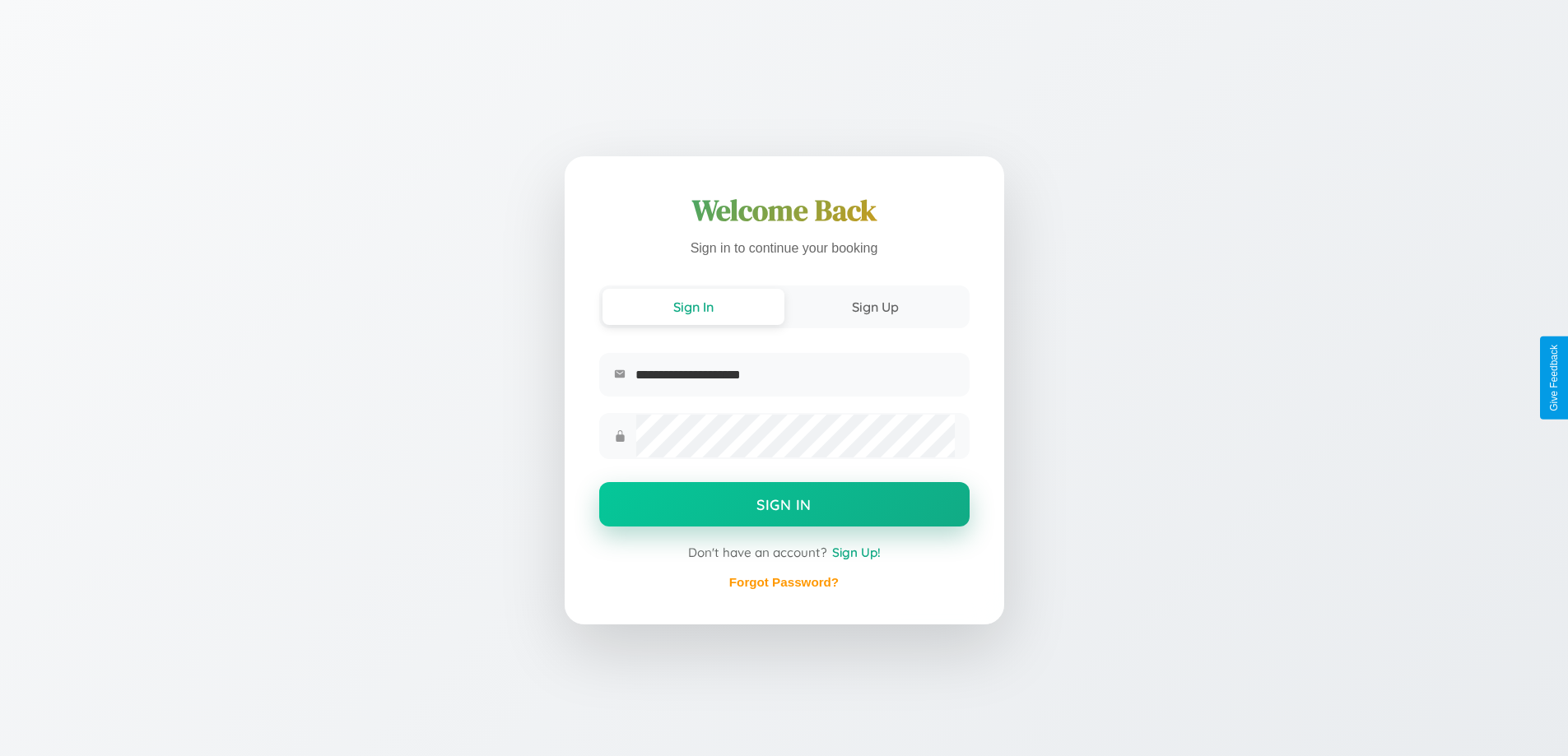
click at [784, 506] on button "Sign In" at bounding box center [784, 504] width 370 height 45
